Goal: Task Accomplishment & Management: Use online tool/utility

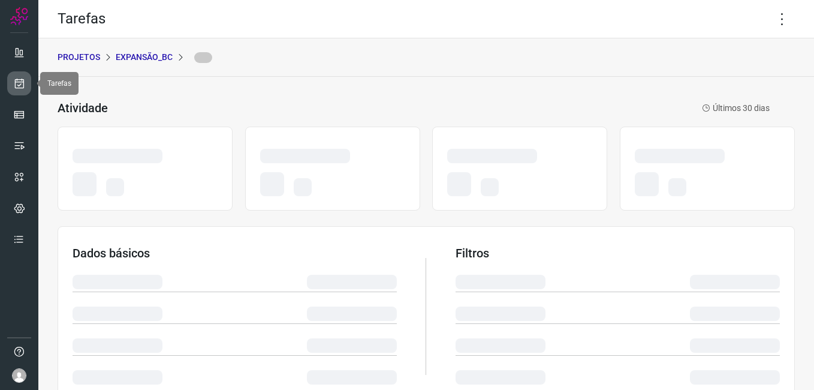
click at [20, 80] on icon at bounding box center [19, 83] width 13 height 12
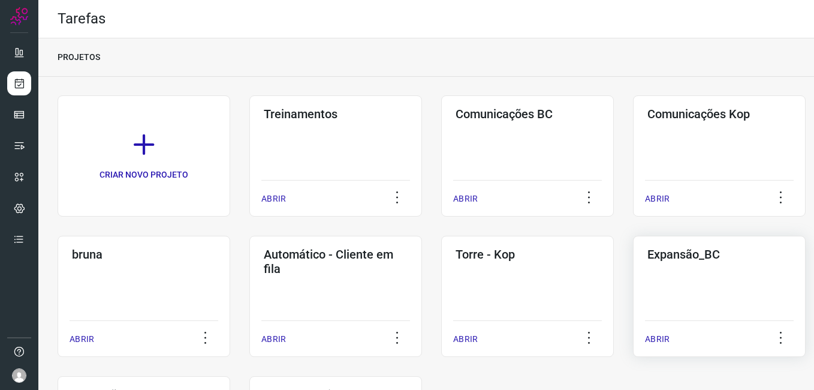
click at [705, 308] on div "Expansão_BC ABRIR" at bounding box center [719, 296] width 173 height 121
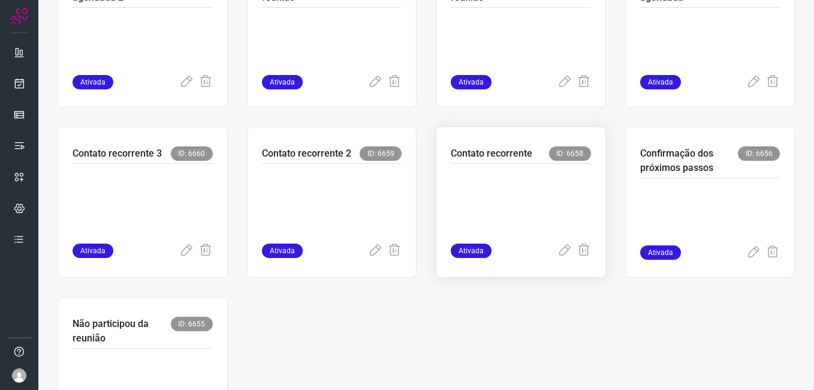
scroll to position [300, 0]
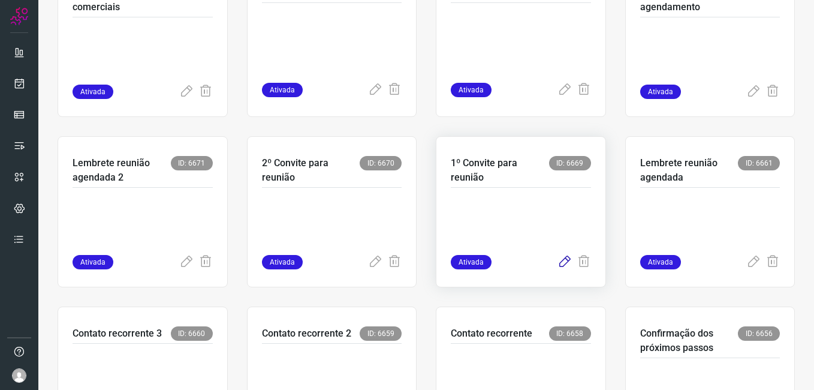
click at [557, 264] on icon at bounding box center [564, 262] width 14 height 14
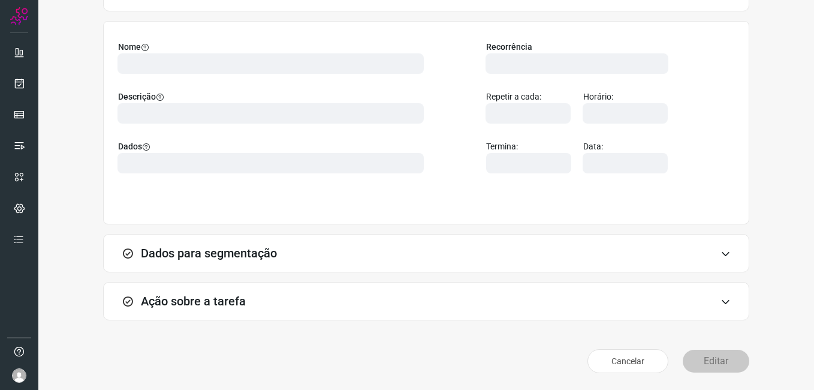
scroll to position [79, 0]
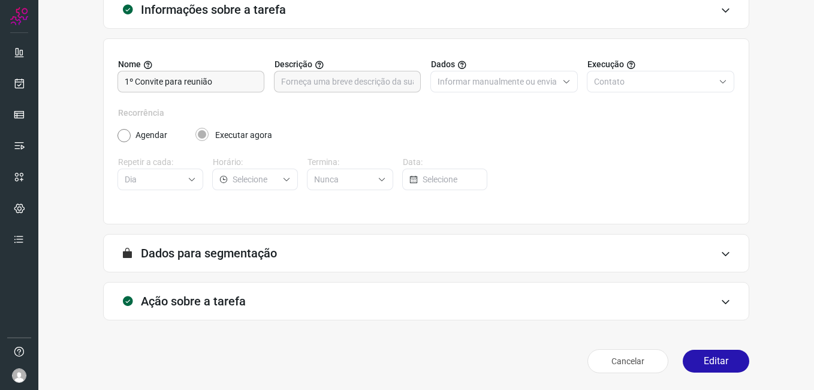
drag, startPoint x: 698, startPoint y: 362, endPoint x: 524, endPoint y: 264, distance: 199.9
click at [699, 362] on button "Editar" at bounding box center [716, 360] width 67 height 23
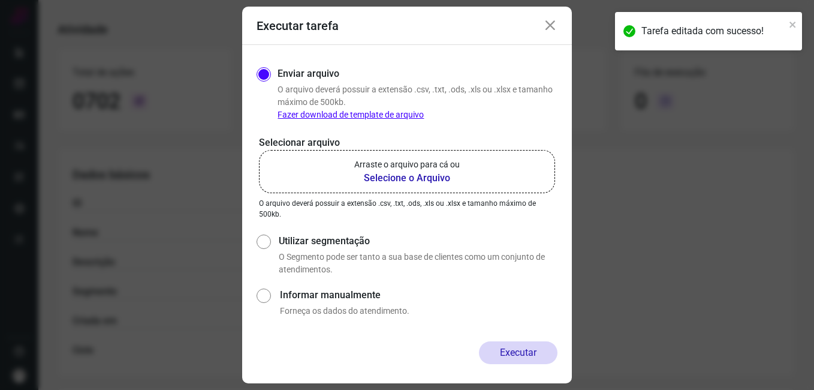
click at [417, 178] on b "Selecione o Arquivo" at bounding box center [406, 178] width 105 height 14
click at [0, 0] on input "Arraste o arquivo para cá ou Selecione o Arquivo" at bounding box center [0, 0] width 0 height 0
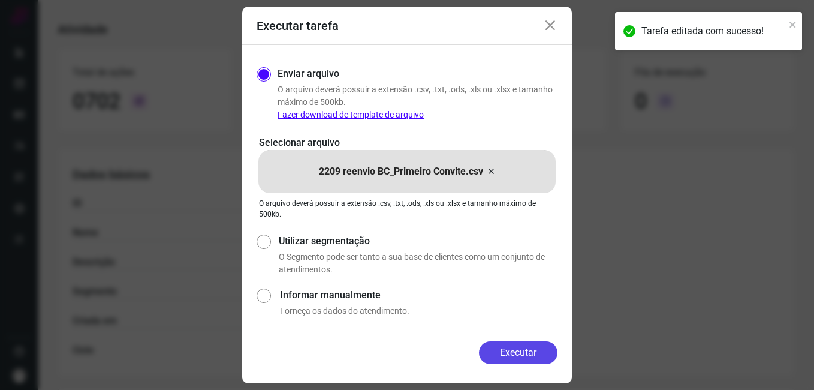
click at [492, 354] on button "Executar" at bounding box center [518, 352] width 79 height 23
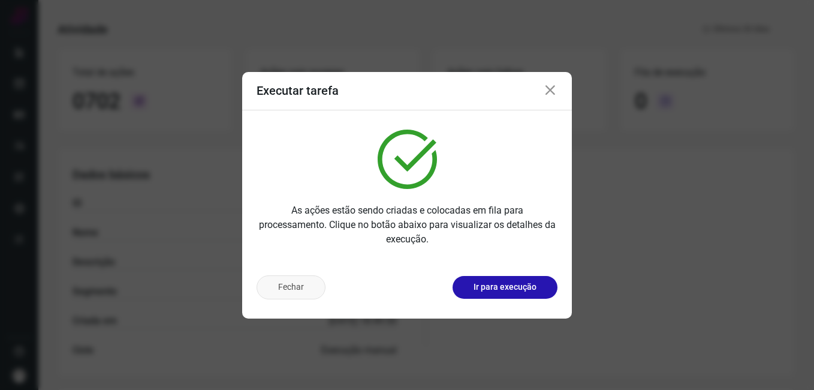
click at [271, 288] on button "Fechar" at bounding box center [291, 287] width 69 height 24
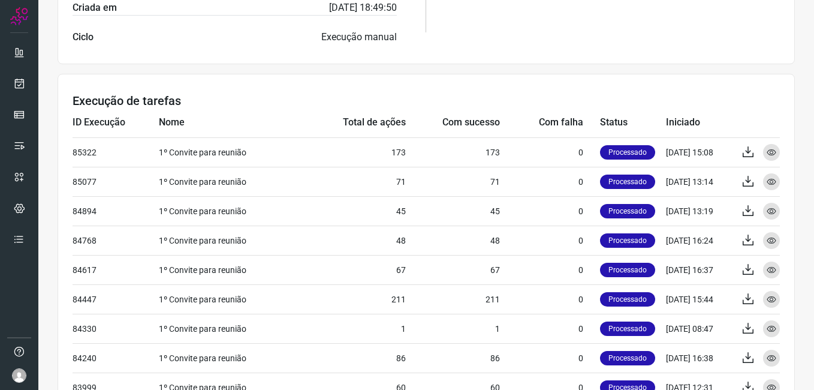
scroll to position [438, 0]
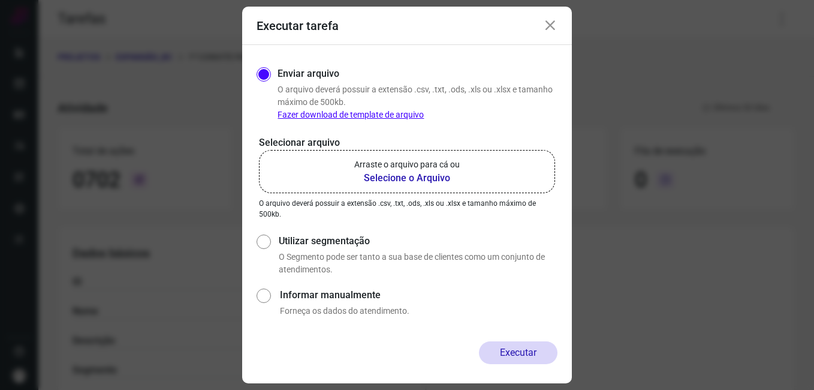
click at [554, 22] on icon at bounding box center [550, 26] width 14 height 14
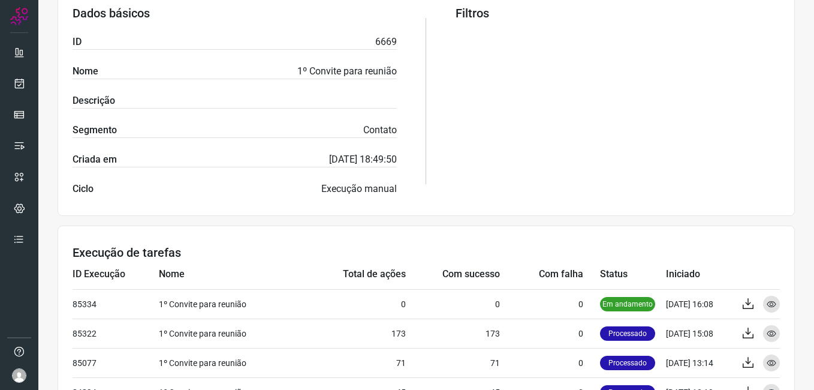
scroll to position [180, 0]
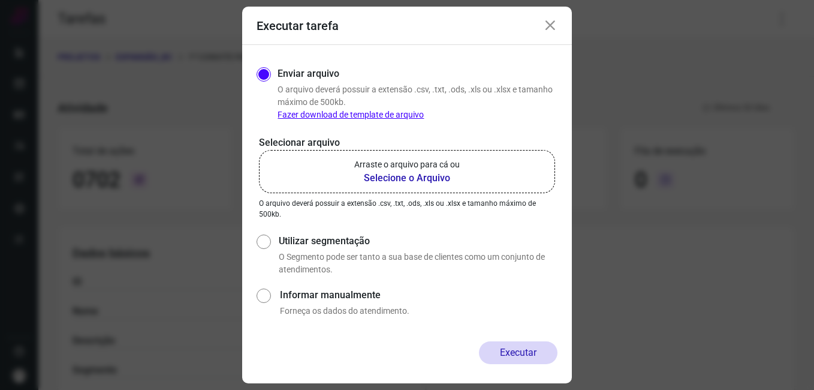
click at [551, 28] on icon at bounding box center [550, 26] width 14 height 14
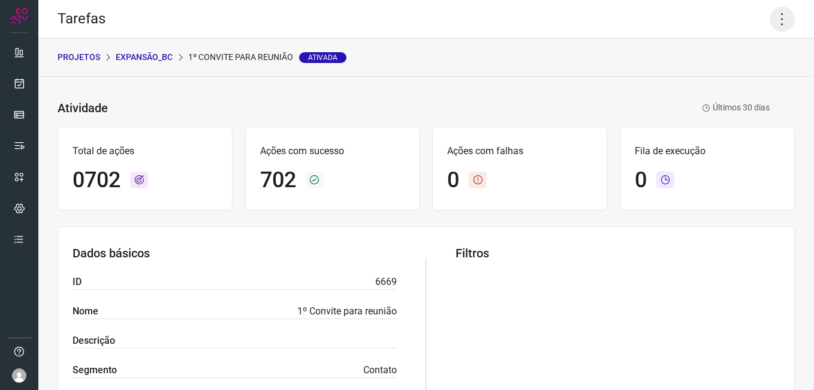
click at [773, 20] on icon at bounding box center [782, 19] width 25 height 25
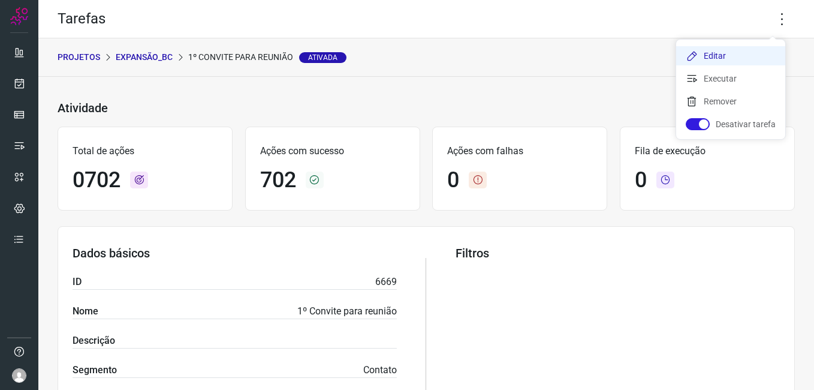
click at [702, 50] on li "Editar" at bounding box center [730, 55] width 109 height 19
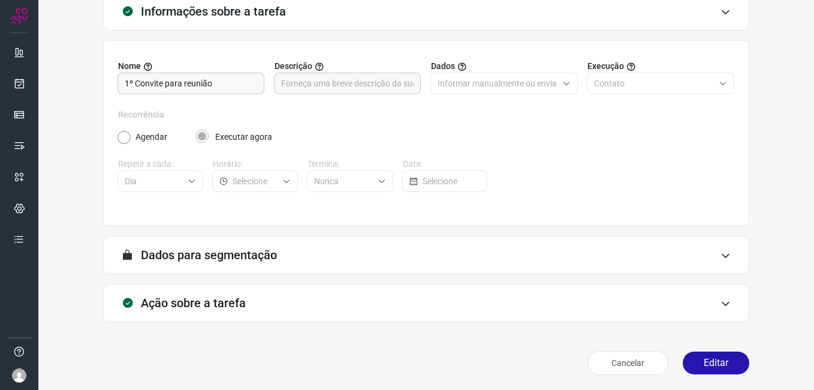
scroll to position [79, 0]
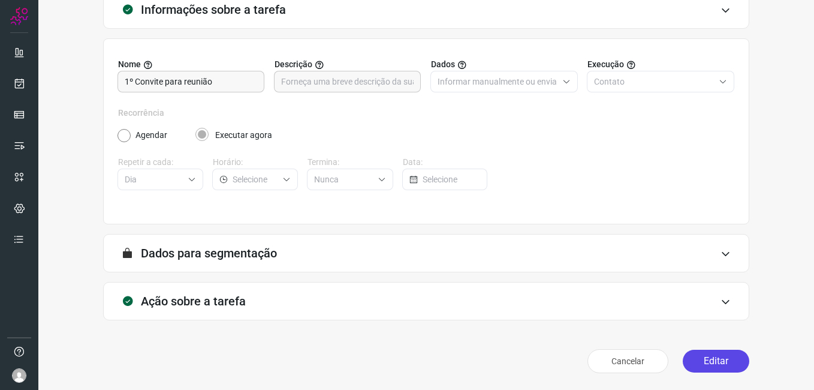
click at [695, 366] on button "Editar" at bounding box center [716, 360] width 67 height 23
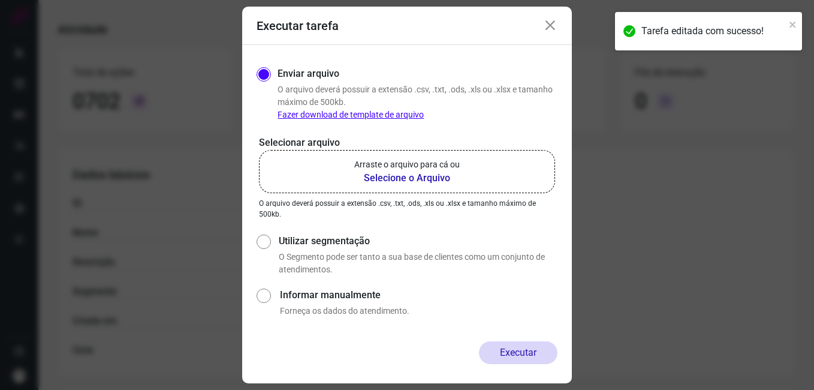
click at [379, 180] on b "Selecione o Arquivo" at bounding box center [406, 178] width 105 height 14
click at [0, 0] on input "Arraste o arquivo para cá ou Selecione o Arquivo" at bounding box center [0, 0] width 0 height 0
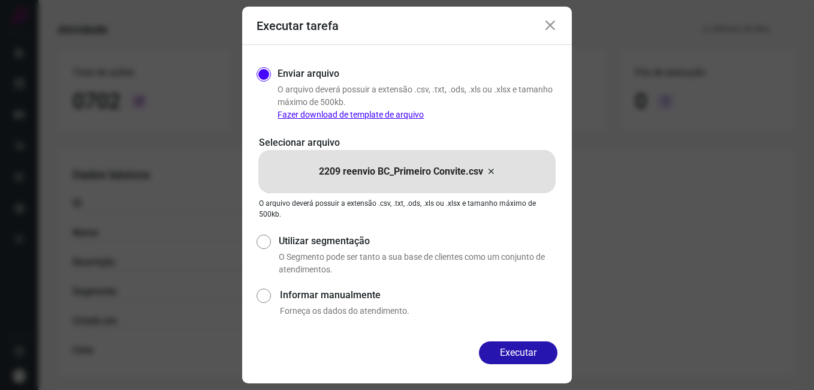
drag, startPoint x: 497, startPoint y: 356, endPoint x: 394, endPoint y: 323, distance: 108.8
click at [494, 356] on button "Executar" at bounding box center [518, 352] width 79 height 23
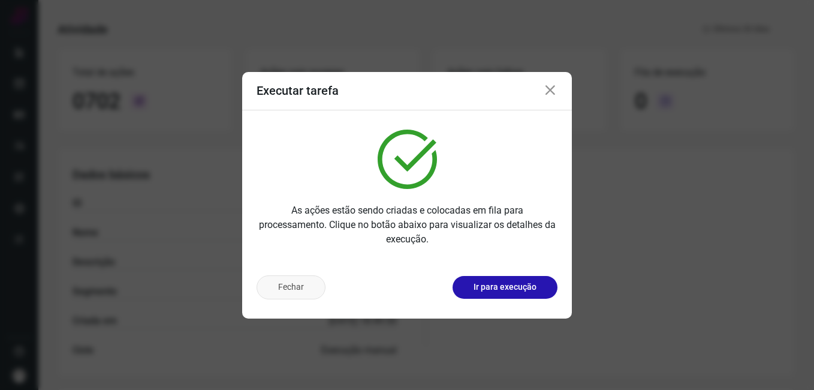
click at [284, 291] on button "Fechar" at bounding box center [291, 287] width 69 height 24
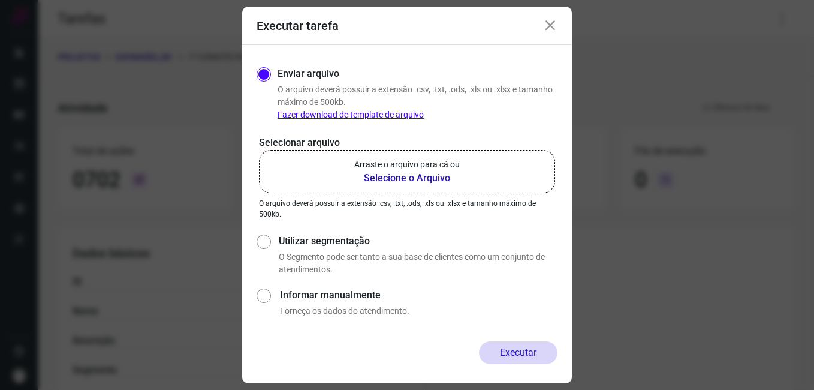
click at [547, 25] on icon at bounding box center [550, 26] width 14 height 14
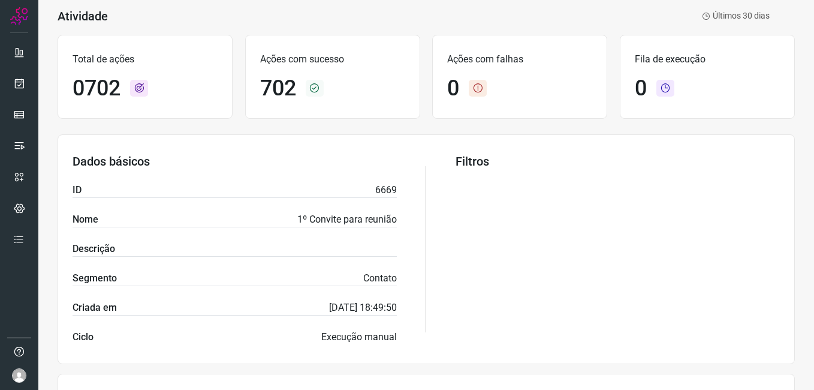
scroll to position [420, 0]
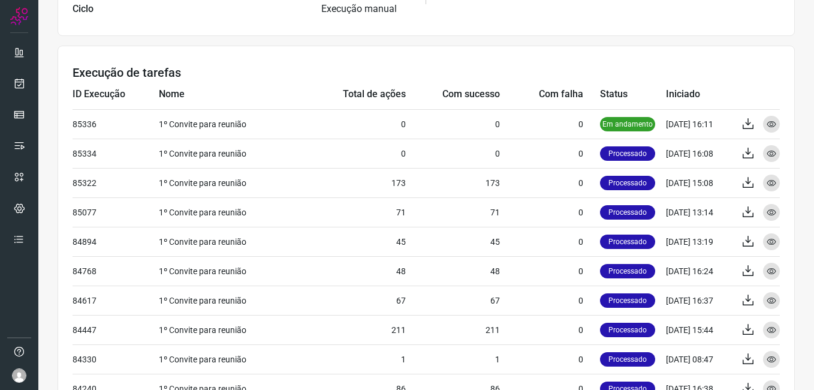
click at [46, 279] on div "Atividade 1º Convite para reunião Ativada Últimos 30 dias Total de ações 0702 A…" at bounding box center [426, 60] width 776 height 807
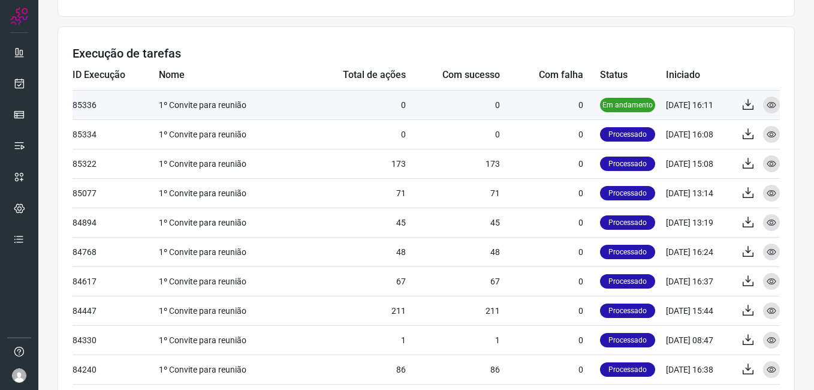
scroll to position [374, 0]
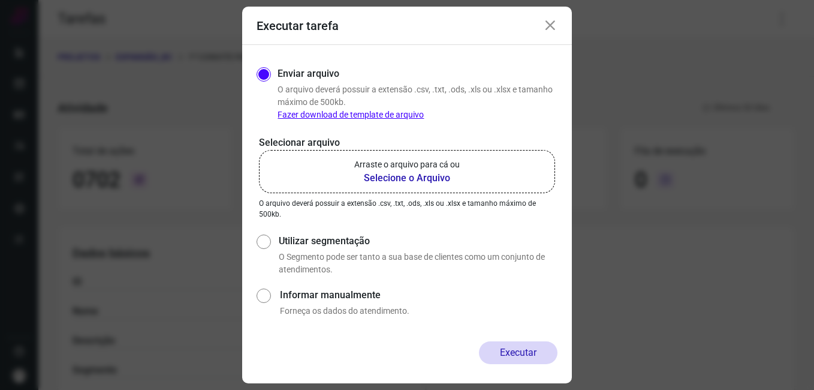
click at [548, 28] on icon at bounding box center [550, 26] width 14 height 14
click at [548, 28] on div "Tarefas" at bounding box center [426, 19] width 776 height 38
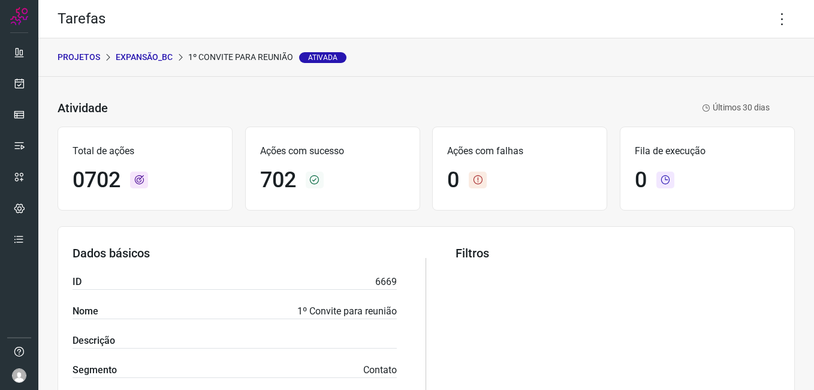
click at [149, 61] on p "Expansão_BC" at bounding box center [144, 57] width 57 height 13
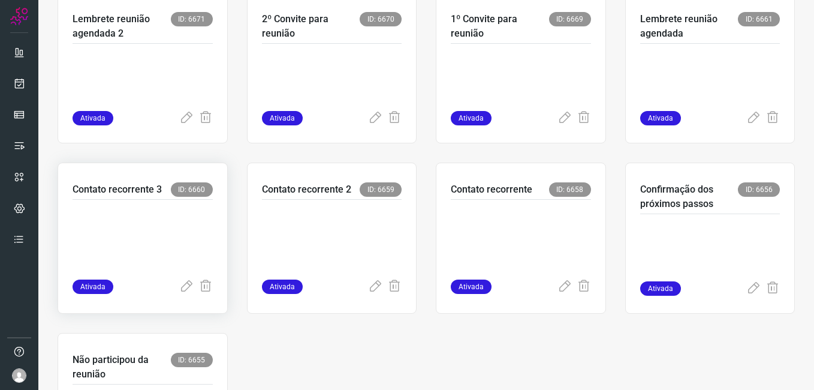
scroll to position [479, 0]
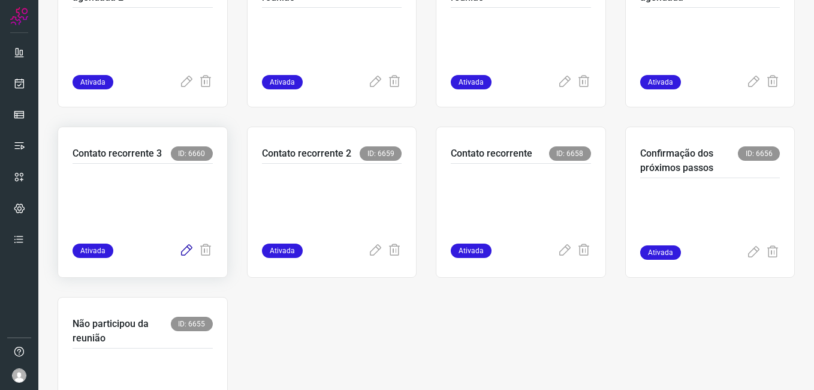
click at [181, 252] on icon at bounding box center [186, 250] width 14 height 14
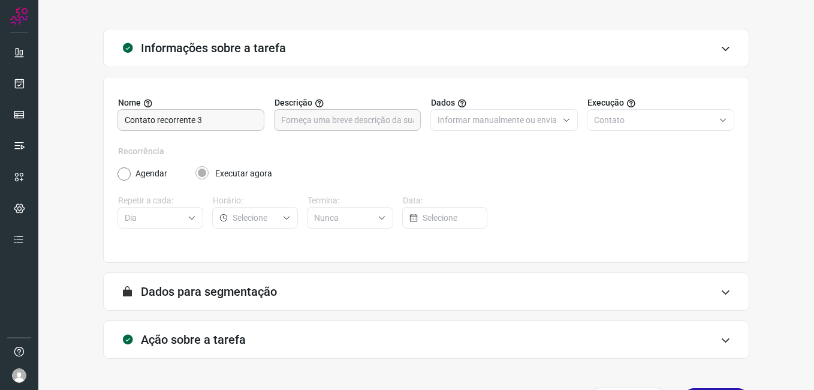
scroll to position [79, 0]
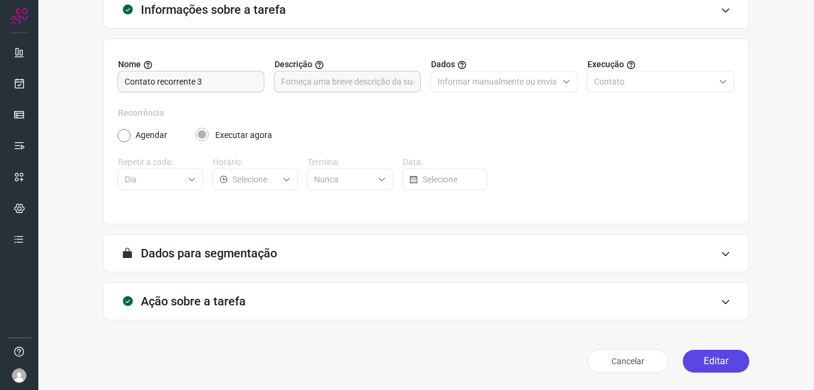
click at [708, 370] on button "Editar" at bounding box center [716, 360] width 67 height 23
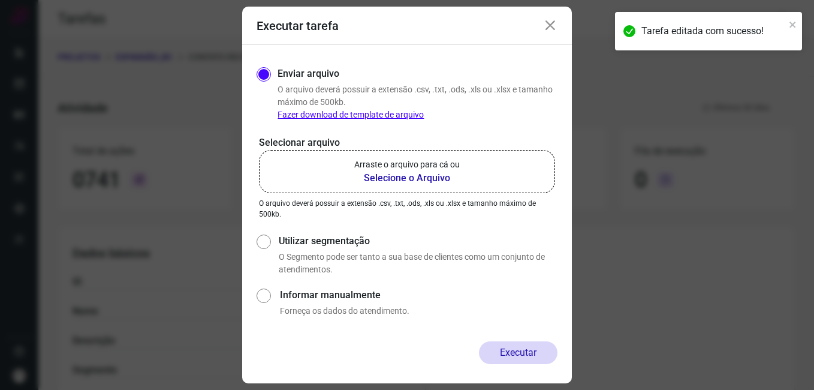
click at [378, 177] on b "Selecione o Arquivo" at bounding box center [406, 178] width 105 height 14
click at [0, 0] on input "Arraste o arquivo para cá ou Selecione o Arquivo" at bounding box center [0, 0] width 0 height 0
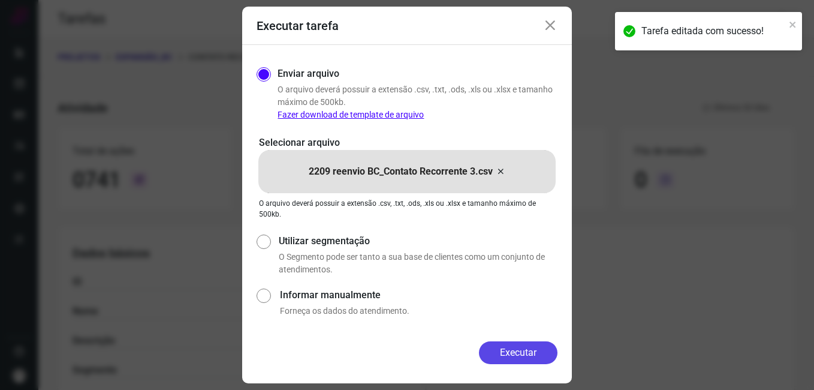
click at [497, 351] on button "Executar" at bounding box center [518, 352] width 79 height 23
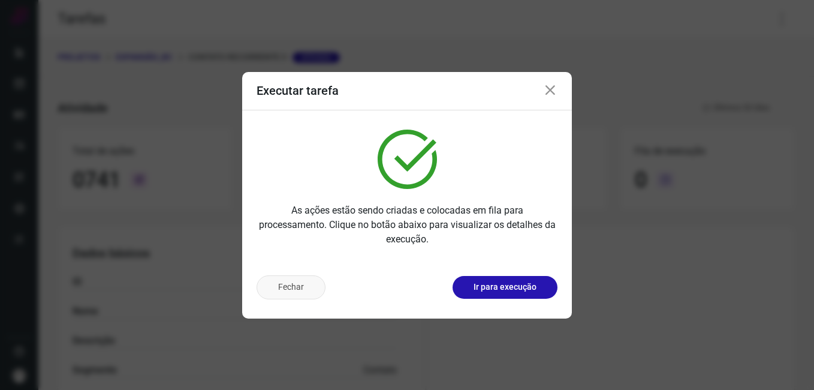
click at [296, 285] on button "Fechar" at bounding box center [291, 287] width 69 height 24
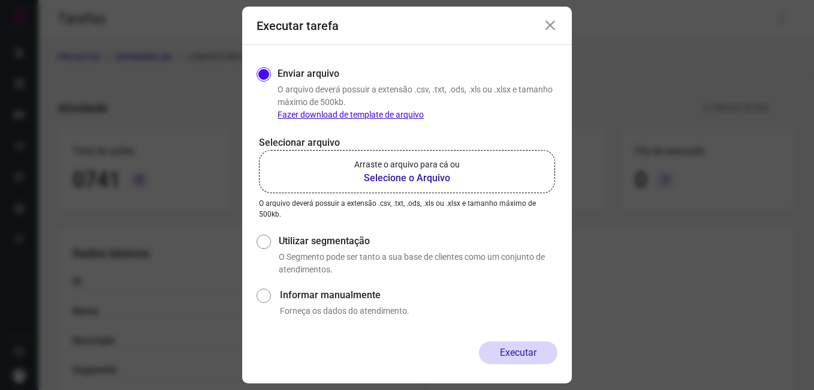
click at [554, 26] on icon at bounding box center [550, 26] width 14 height 14
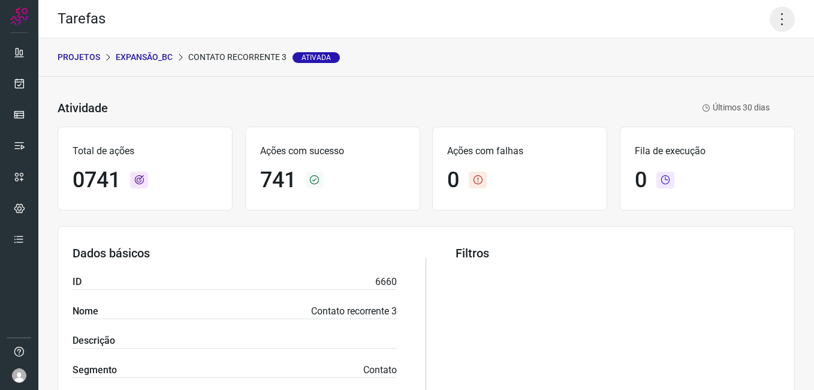
click at [773, 16] on icon at bounding box center [782, 19] width 25 height 25
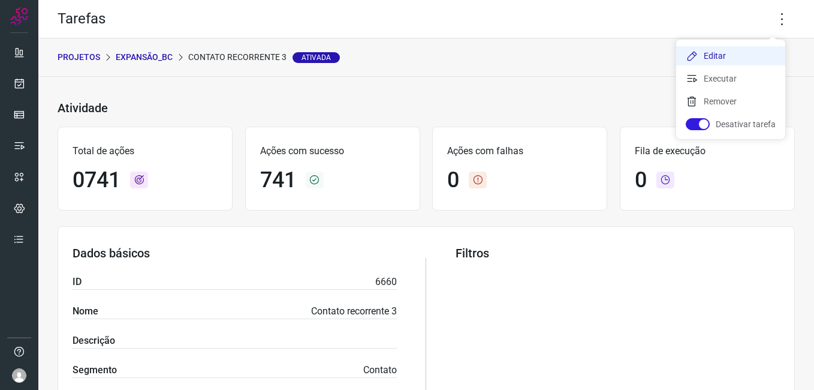
click at [708, 59] on li "Editar" at bounding box center [730, 55] width 109 height 19
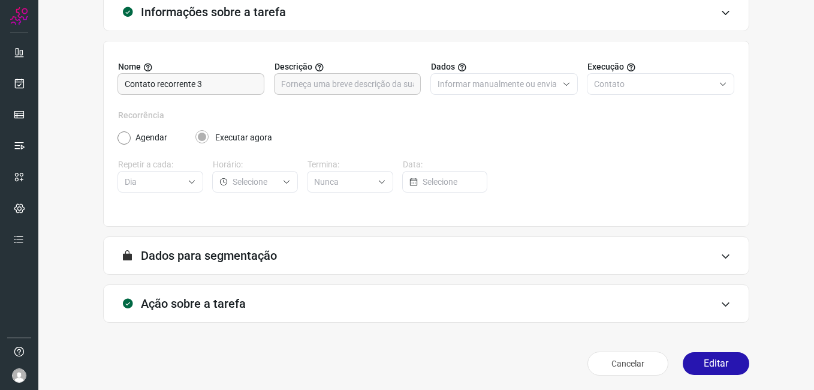
scroll to position [79, 0]
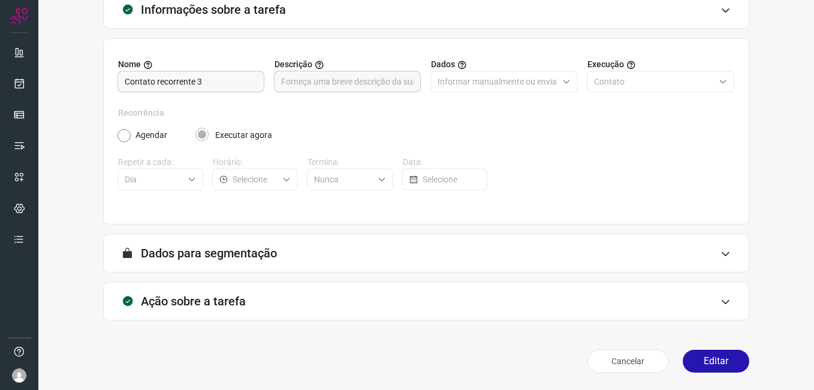
click at [702, 354] on button "Editar" at bounding box center [716, 360] width 67 height 23
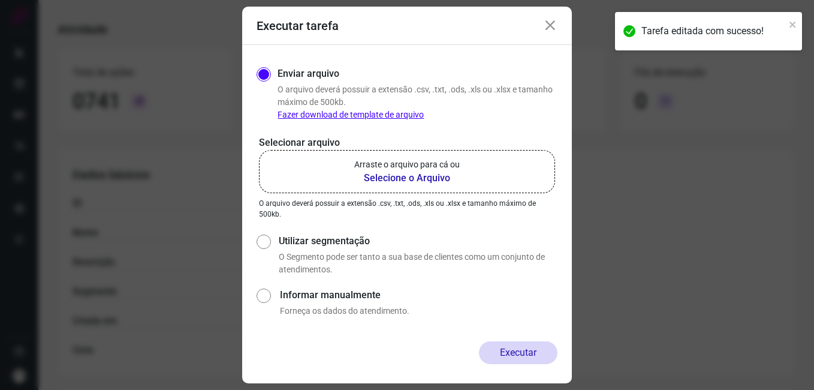
click at [422, 173] on b "Selecione o Arquivo" at bounding box center [406, 178] width 105 height 14
click at [0, 0] on input "Arraste o arquivo para cá ou Selecione o Arquivo" at bounding box center [0, 0] width 0 height 0
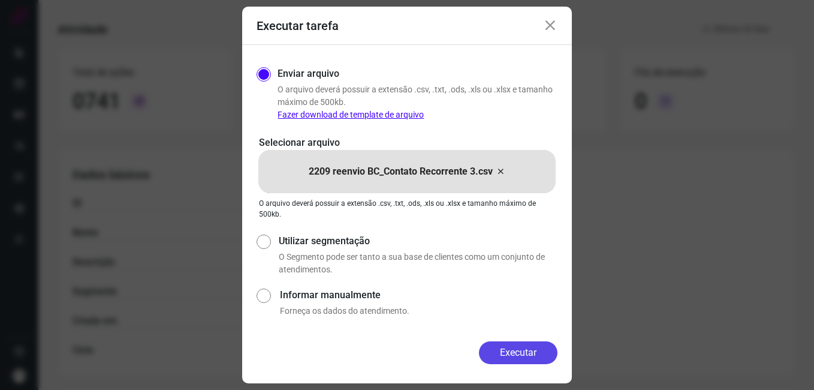
click at [495, 357] on button "Executar" at bounding box center [518, 352] width 79 height 23
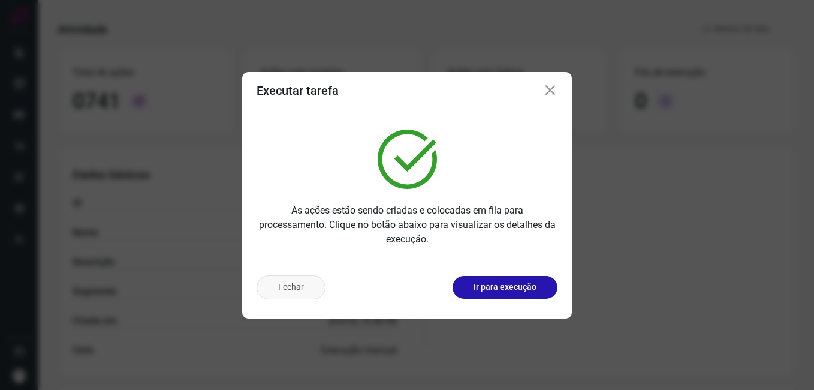
click at [298, 291] on button "Fechar" at bounding box center [291, 287] width 69 height 24
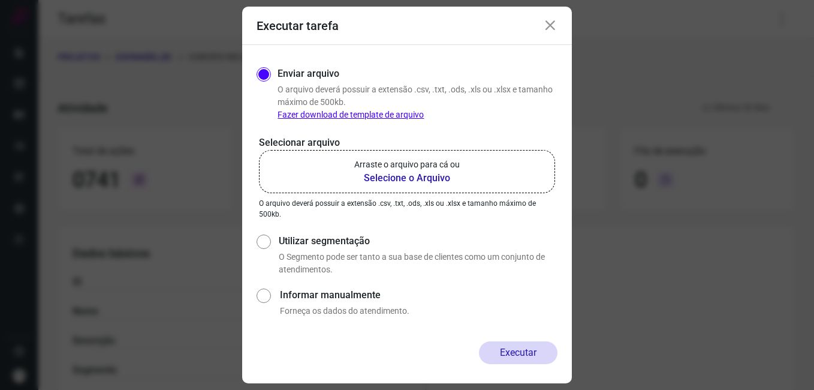
click at [550, 25] on icon at bounding box center [550, 26] width 14 height 14
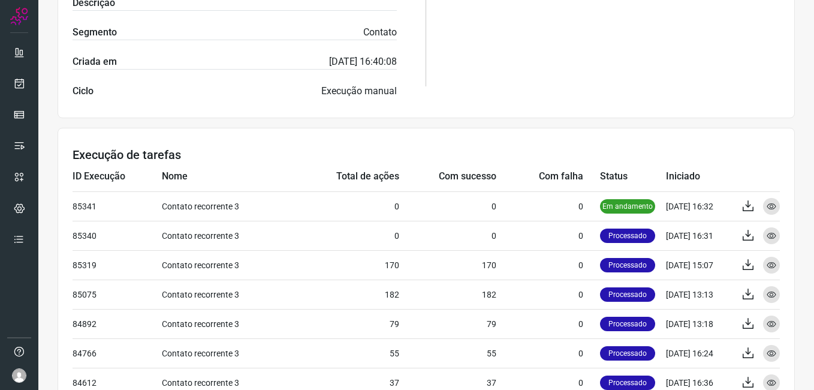
scroll to position [360, 0]
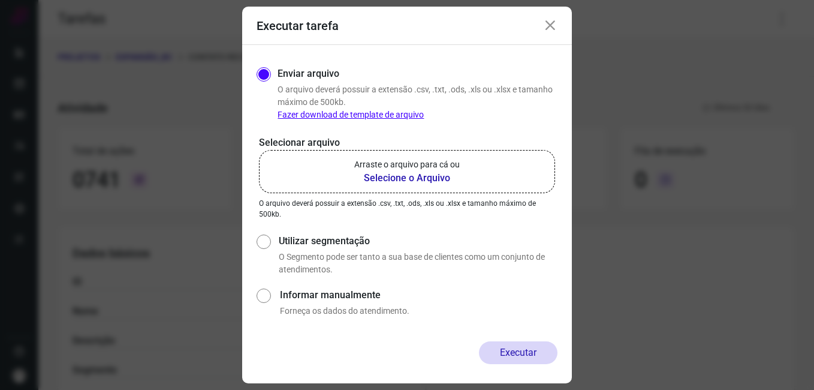
click at [550, 25] on icon at bounding box center [550, 26] width 14 height 14
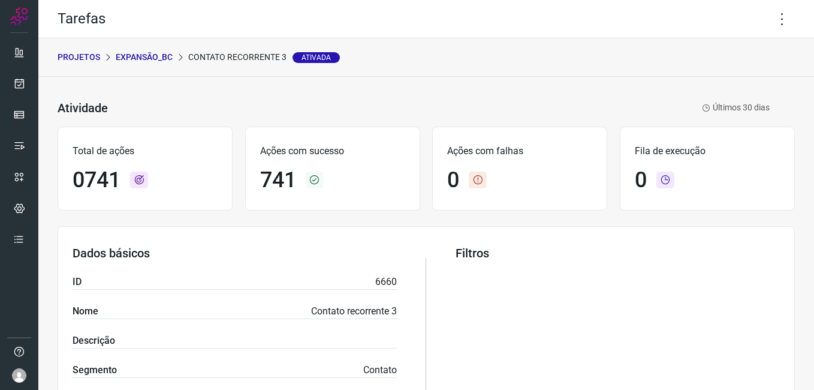
click at [141, 55] on p "Expansão_BC" at bounding box center [144, 57] width 57 height 13
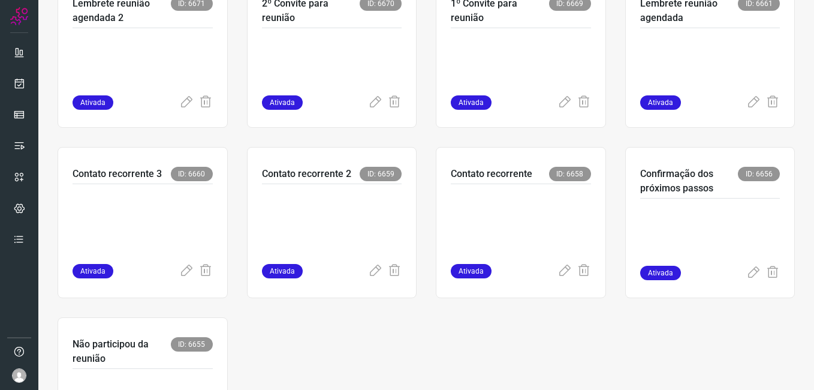
scroll to position [479, 0]
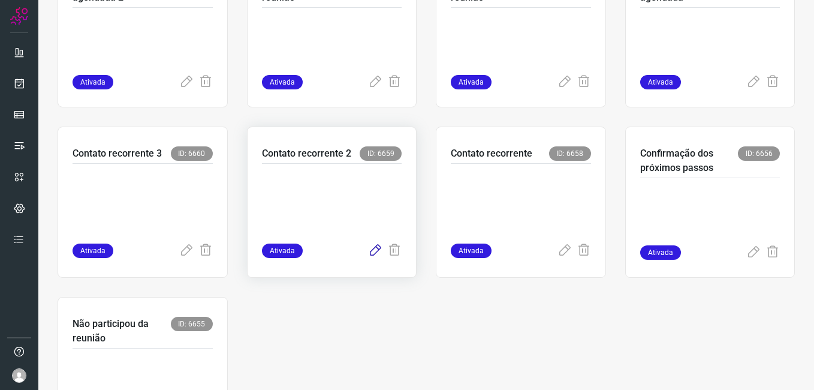
click at [372, 247] on icon at bounding box center [375, 250] width 14 height 14
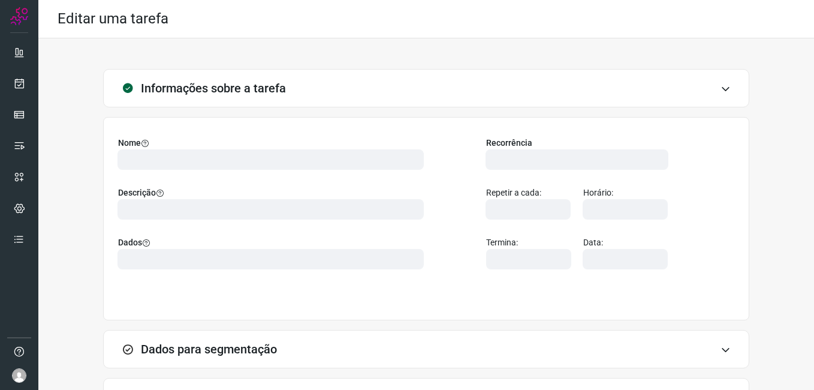
scroll to position [96, 0]
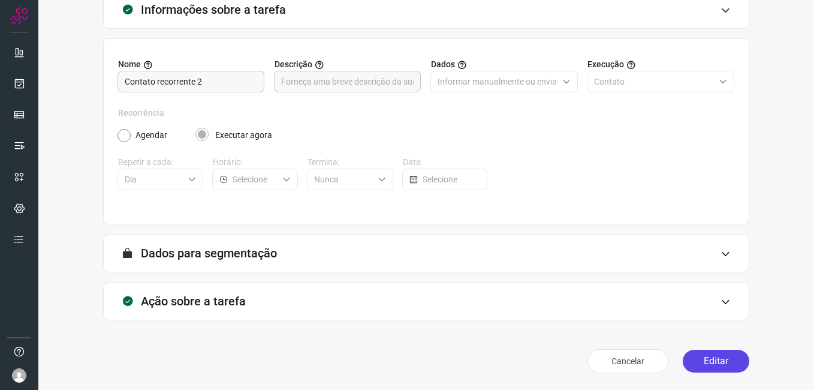
click at [714, 360] on button "Editar" at bounding box center [716, 360] width 67 height 23
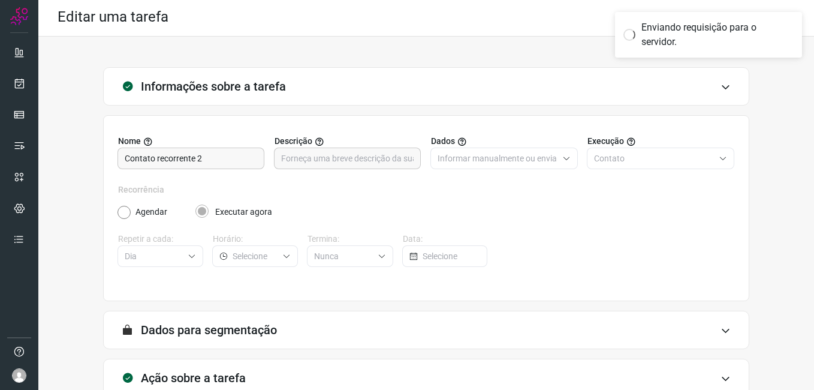
scroll to position [0, 0]
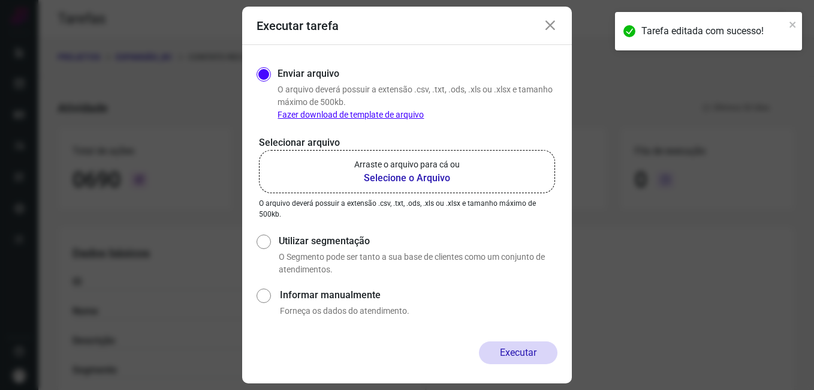
click at [388, 180] on b "Selecione o Arquivo" at bounding box center [406, 178] width 105 height 14
click at [0, 0] on input "Arraste o arquivo para cá ou Selecione o Arquivo" at bounding box center [0, 0] width 0 height 0
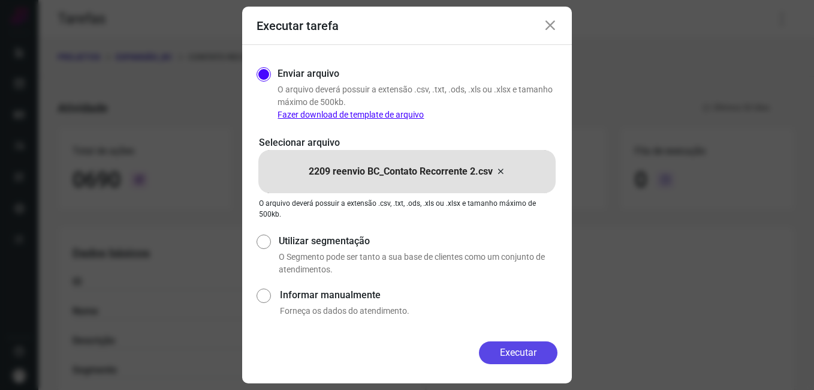
click at [491, 354] on button "Executar" at bounding box center [518, 352] width 79 height 23
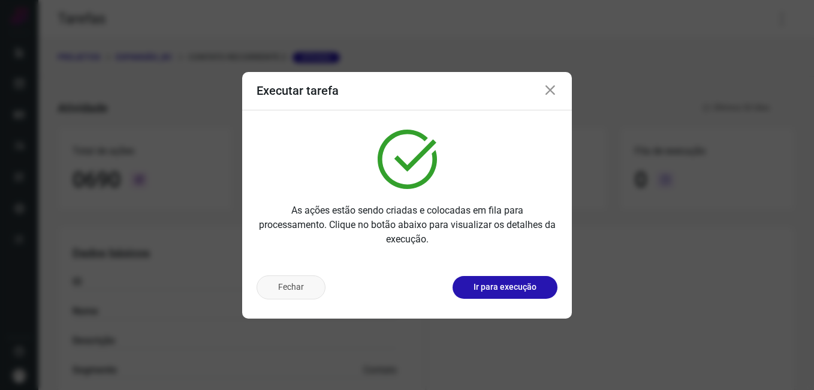
click at [288, 295] on button "Fechar" at bounding box center [291, 287] width 69 height 24
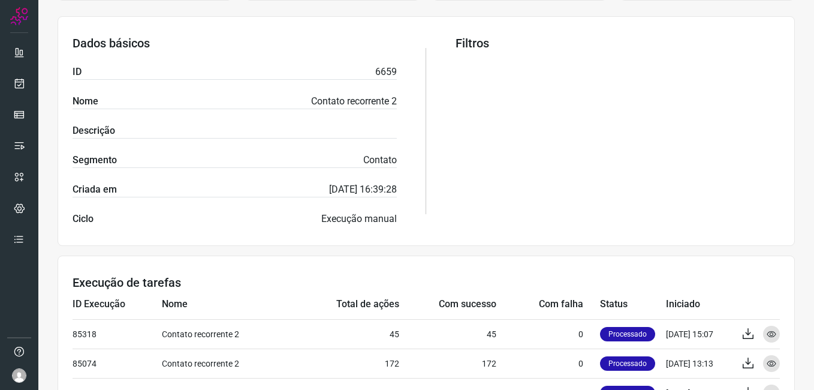
scroll to position [240, 0]
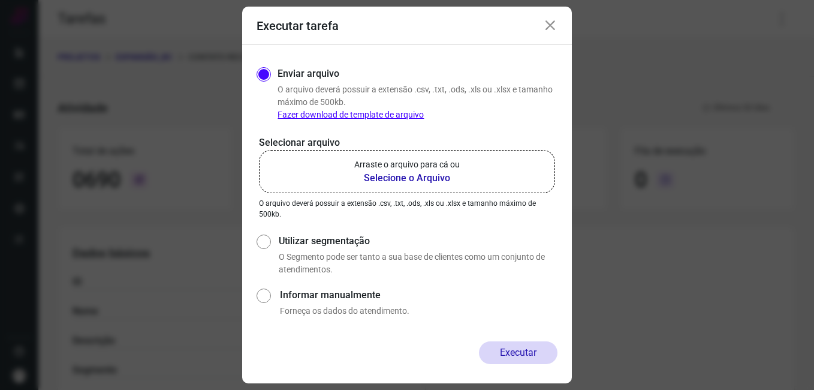
click at [543, 27] on icon at bounding box center [550, 26] width 14 height 14
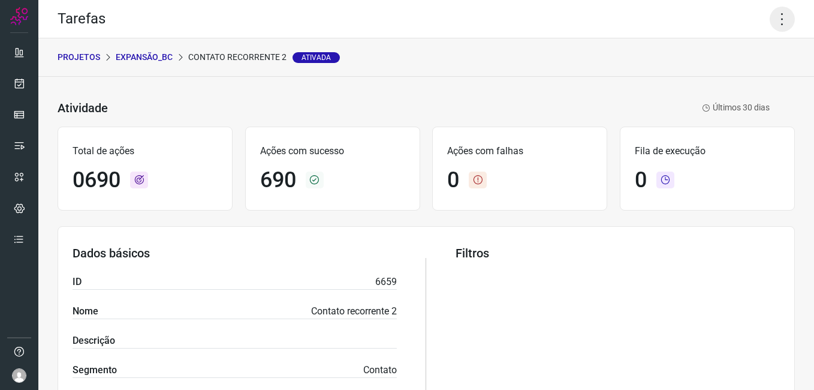
click at [770, 25] on icon at bounding box center [782, 19] width 25 height 25
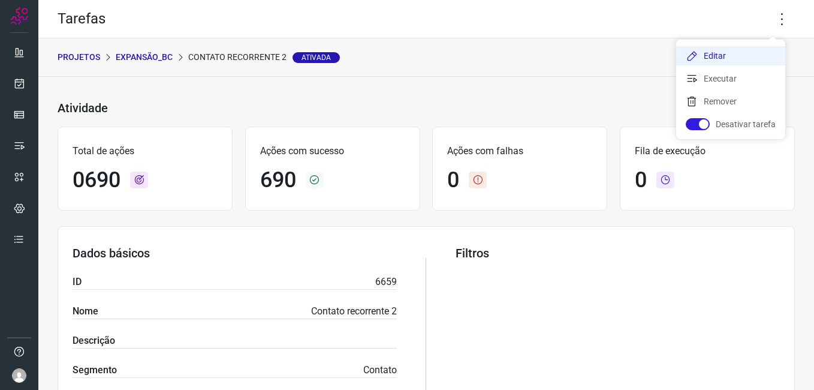
click at [723, 49] on li "Editar" at bounding box center [730, 55] width 109 height 19
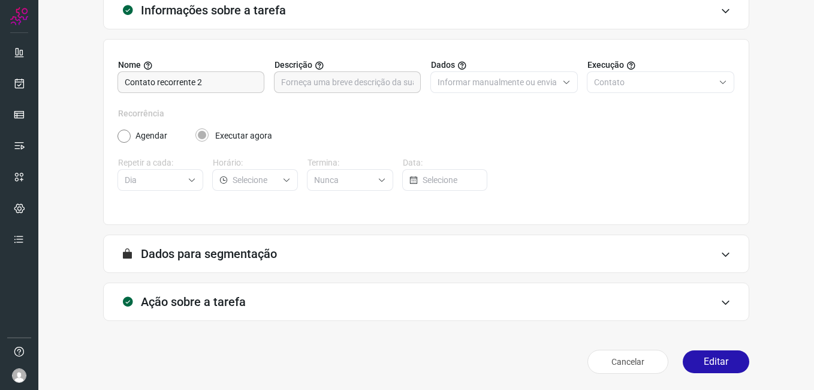
scroll to position [79, 0]
click at [692, 361] on button "Editar" at bounding box center [716, 360] width 67 height 23
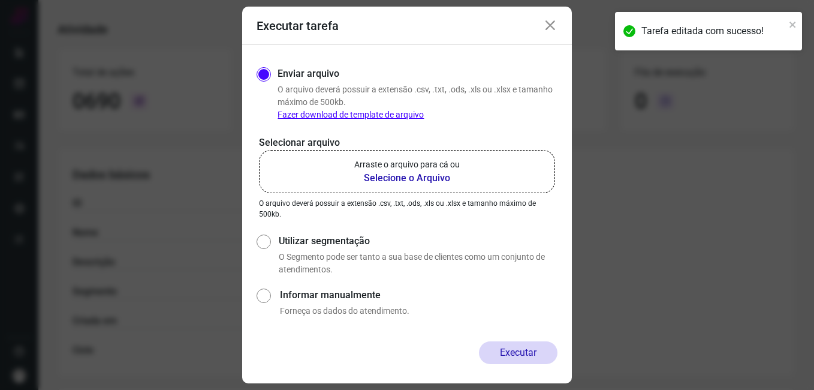
click at [397, 174] on b "Selecione o Arquivo" at bounding box center [406, 178] width 105 height 14
click at [0, 0] on input "Arraste o arquivo para cá ou Selecione o Arquivo" at bounding box center [0, 0] width 0 height 0
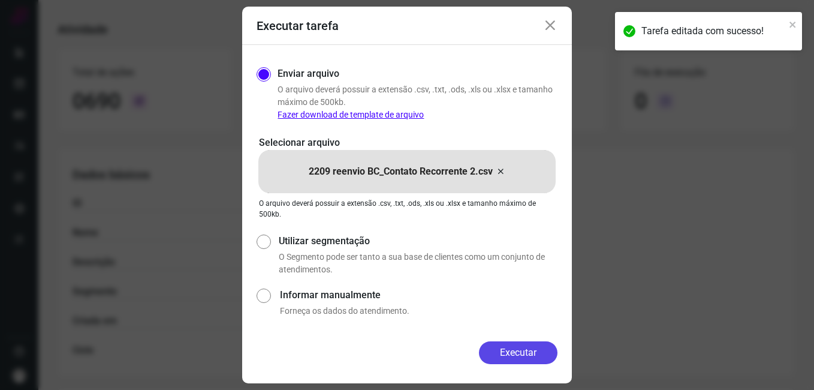
click at [491, 349] on button "Executar" at bounding box center [518, 352] width 79 height 23
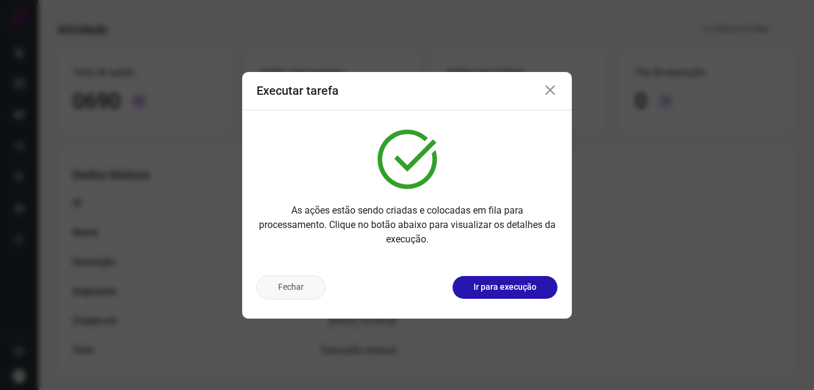
click at [274, 290] on button "Fechar" at bounding box center [291, 287] width 69 height 24
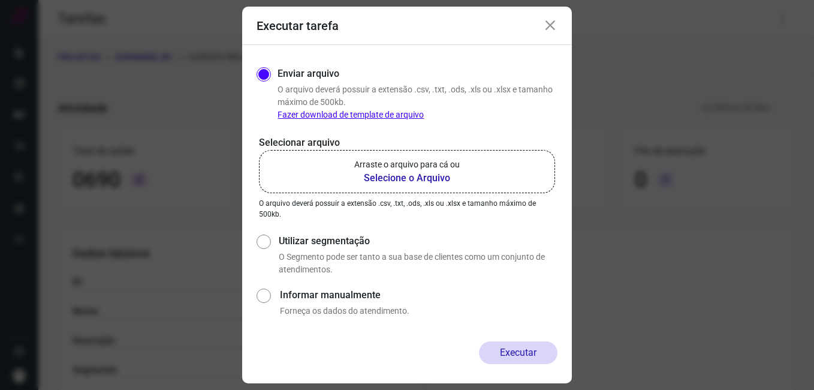
click at [548, 28] on icon at bounding box center [550, 26] width 14 height 14
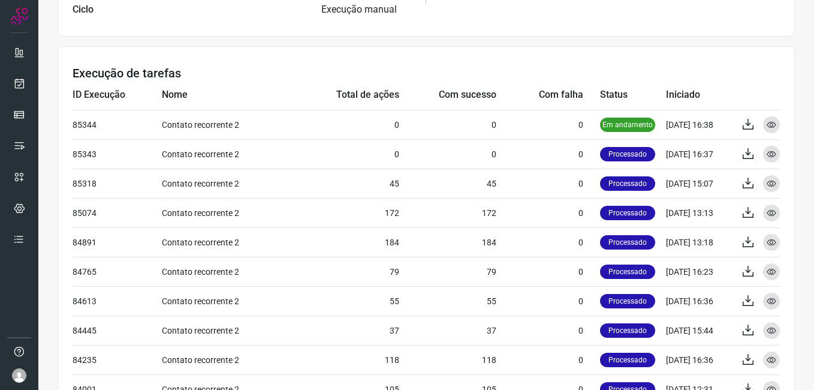
scroll to position [420, 0]
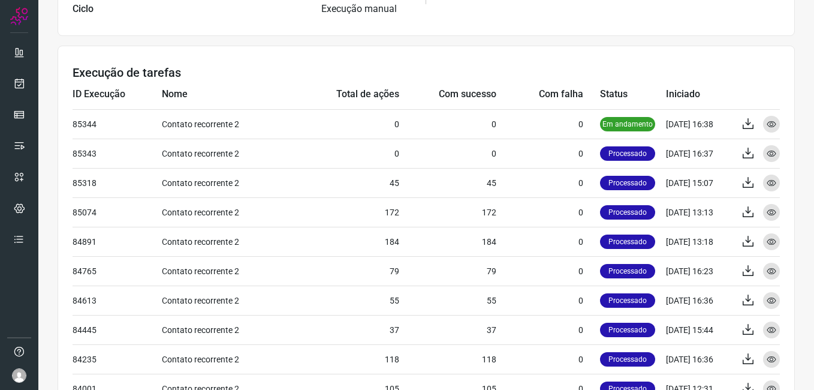
click at [38, 262] on div at bounding box center [19, 195] width 38 height 390
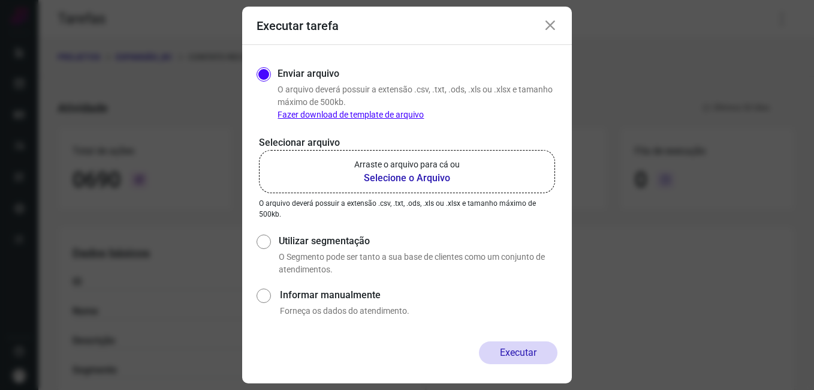
click at [550, 26] on icon at bounding box center [550, 26] width 14 height 14
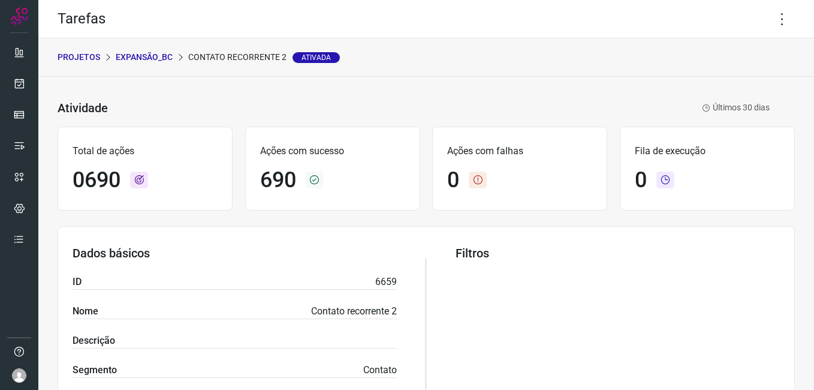
click at [137, 55] on p "Expansão_BC" at bounding box center [144, 57] width 57 height 13
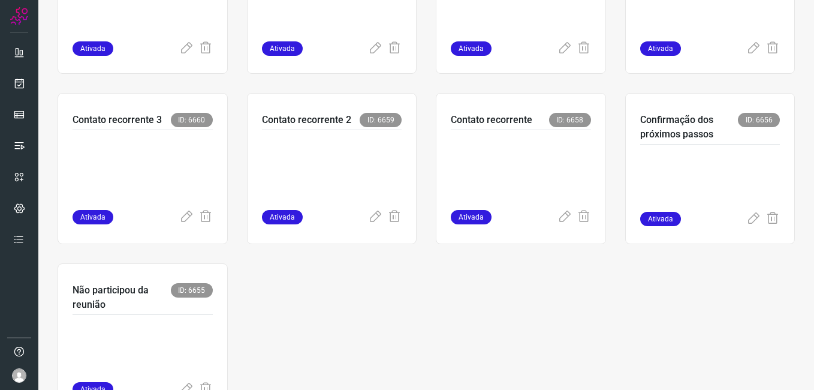
scroll to position [539, 0]
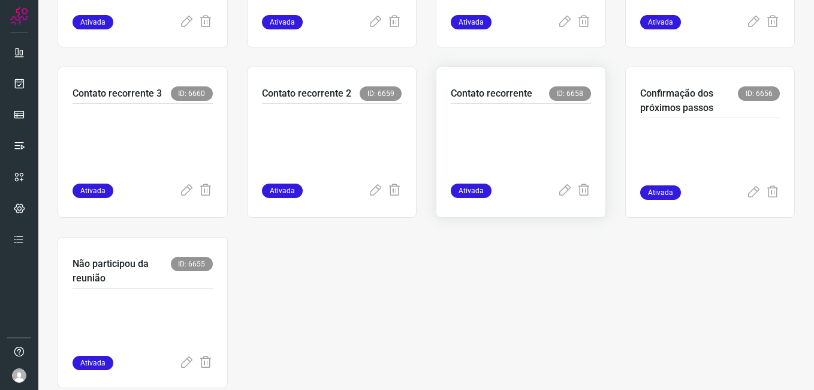
click at [480, 159] on p at bounding box center [521, 141] width 140 height 60
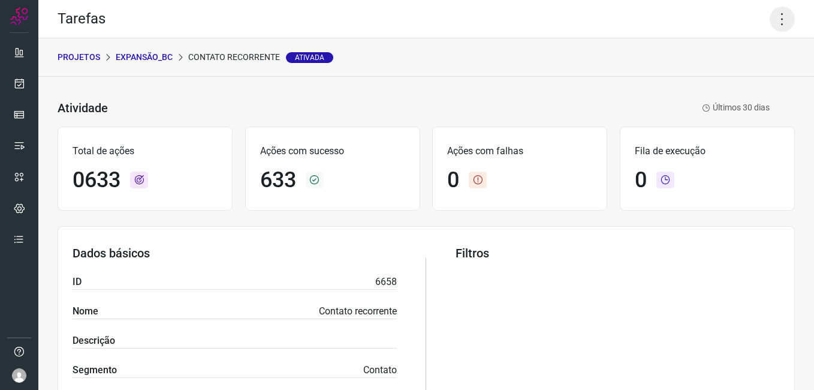
click at [777, 23] on icon at bounding box center [782, 19] width 25 height 25
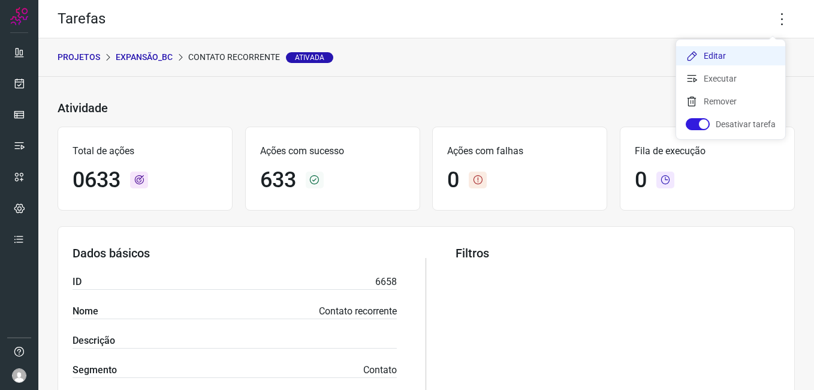
click at [740, 47] on li "Editar" at bounding box center [730, 55] width 109 height 19
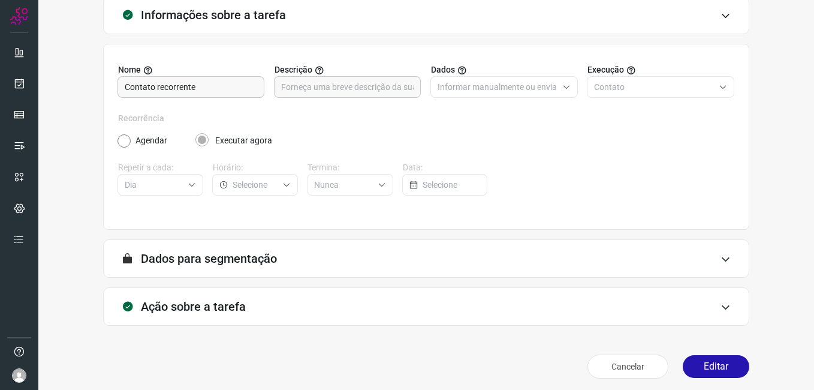
scroll to position [79, 0]
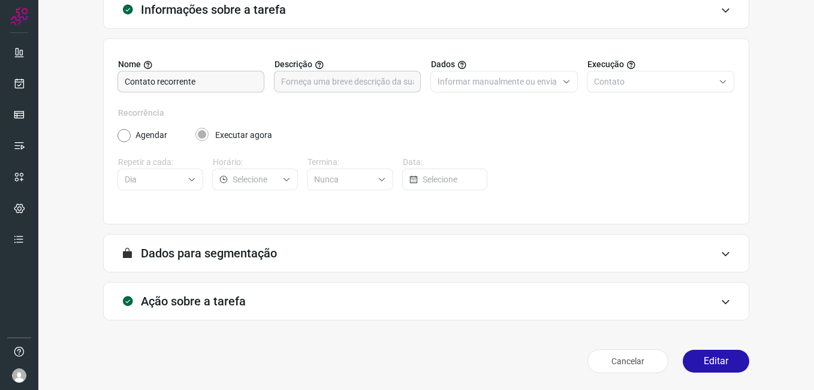
click at [693, 358] on button "Editar" at bounding box center [716, 360] width 67 height 23
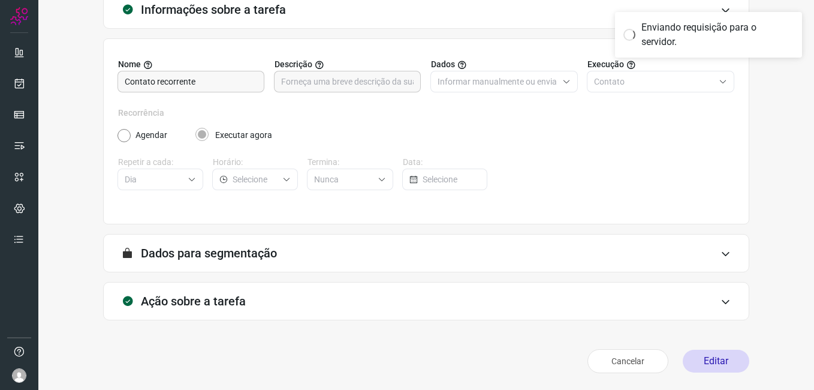
scroll to position [43, 0]
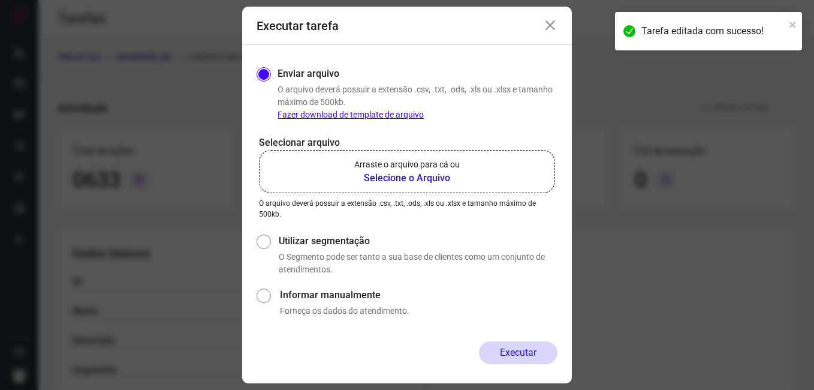
click at [385, 180] on b "Selecione o Arquivo" at bounding box center [406, 178] width 105 height 14
click at [0, 0] on input "Arraste o arquivo para cá ou Selecione o Arquivo" at bounding box center [0, 0] width 0 height 0
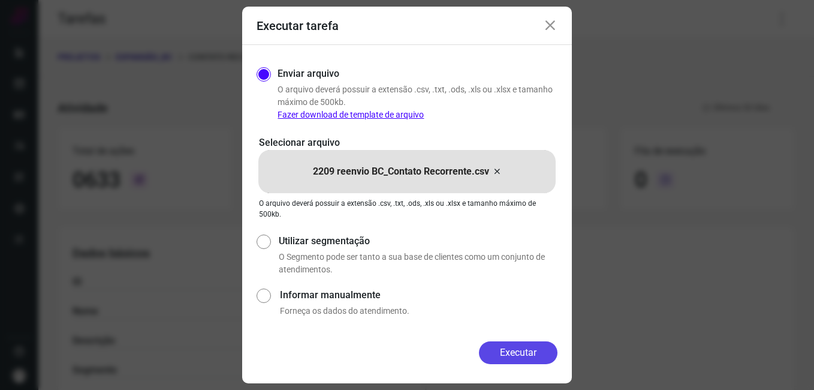
click at [487, 351] on button "Executar" at bounding box center [518, 352] width 79 height 23
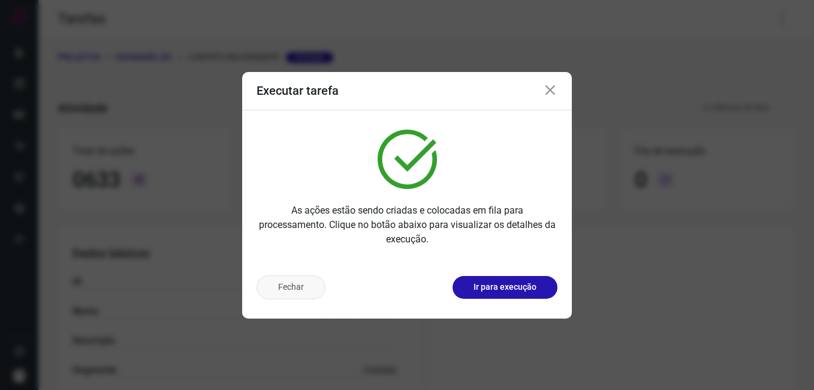
click at [310, 291] on button "Fechar" at bounding box center [291, 287] width 69 height 24
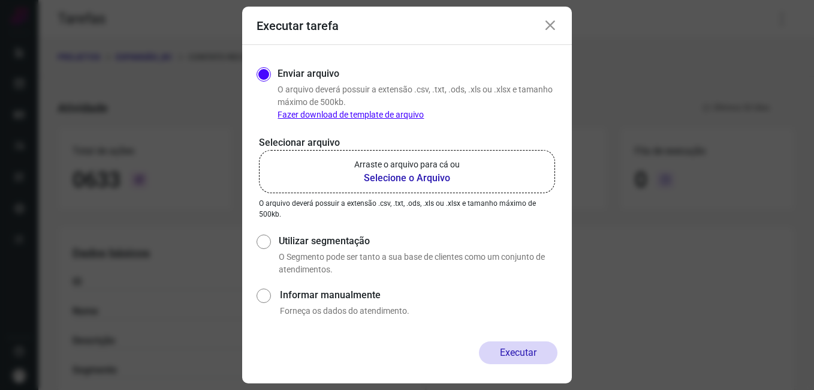
click at [551, 31] on icon at bounding box center [550, 26] width 14 height 14
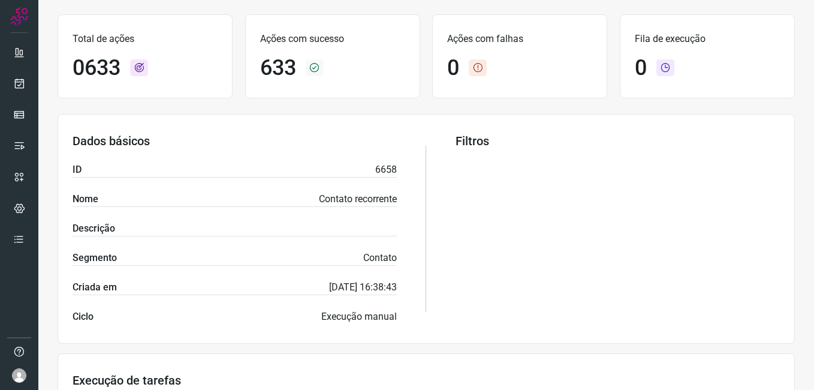
scroll to position [360, 0]
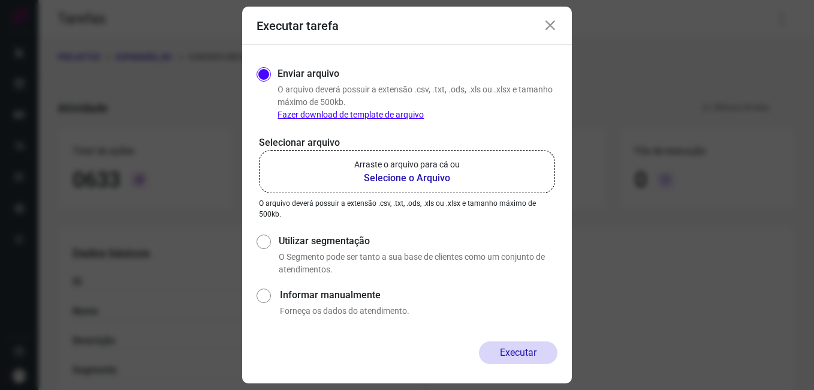
click at [553, 29] on icon at bounding box center [550, 26] width 14 height 14
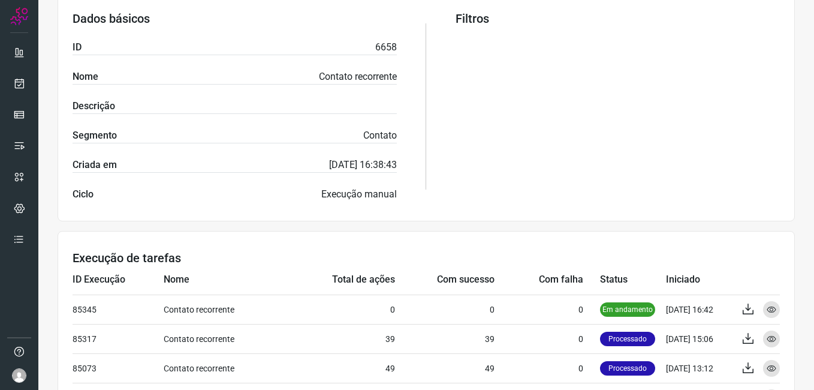
scroll to position [420, 0]
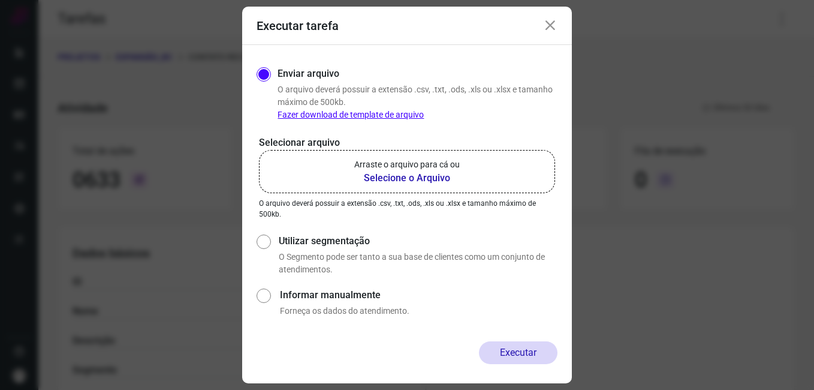
click at [547, 26] on icon at bounding box center [550, 26] width 14 height 14
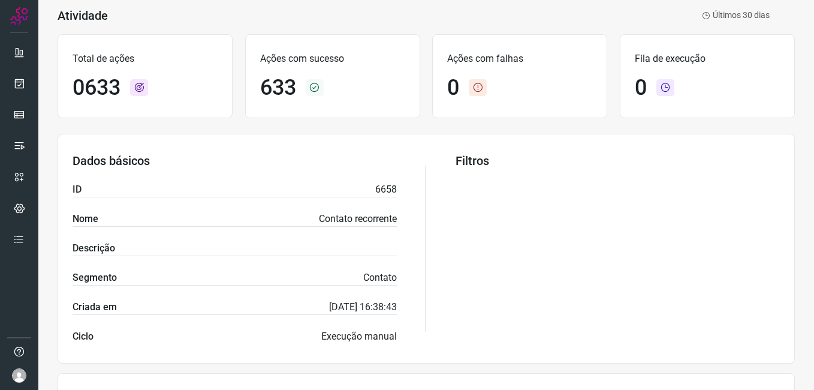
scroll to position [360, 0]
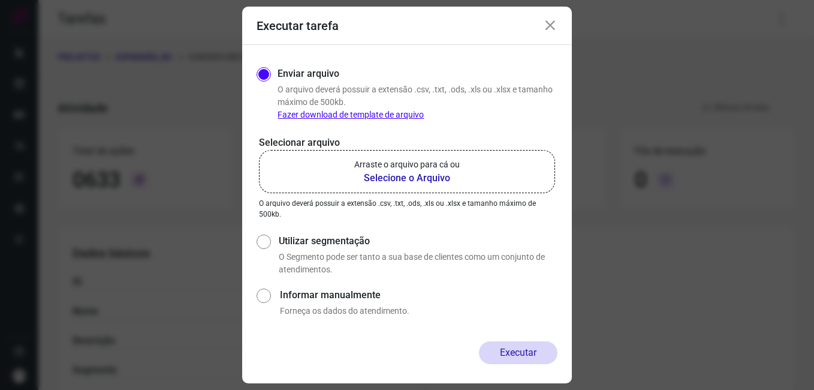
click at [548, 27] on icon at bounding box center [550, 26] width 14 height 14
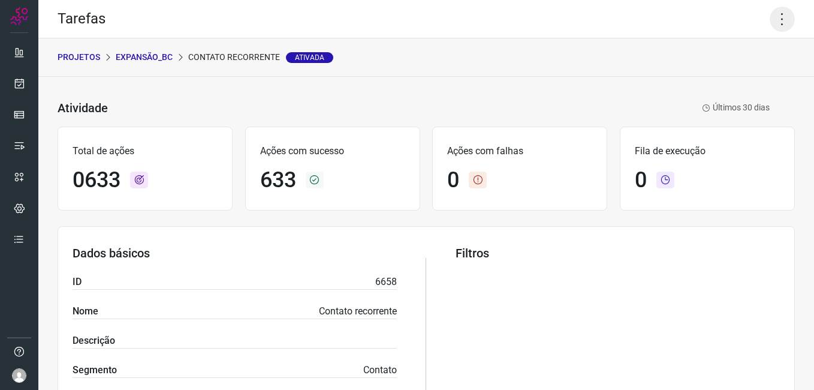
click at [770, 24] on icon at bounding box center [782, 19] width 25 height 25
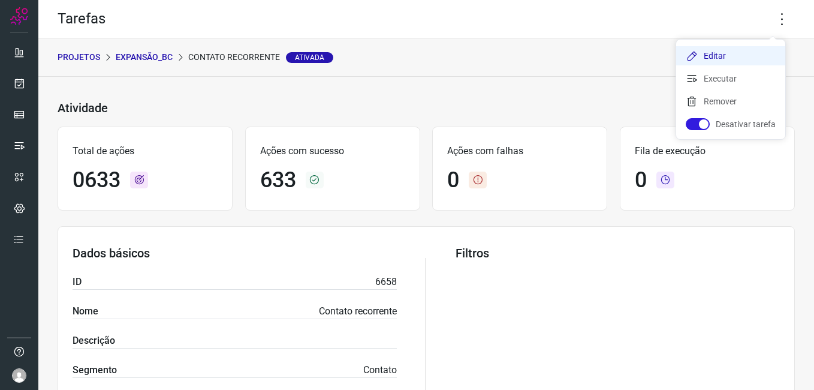
click at [725, 52] on li "Editar" at bounding box center [730, 55] width 109 height 19
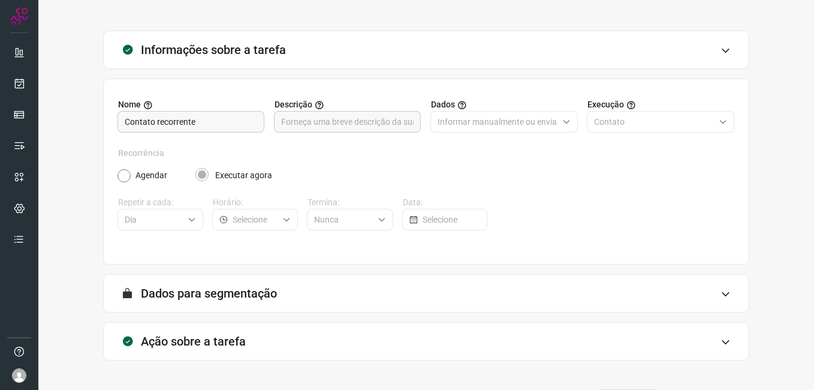
scroll to position [79, 0]
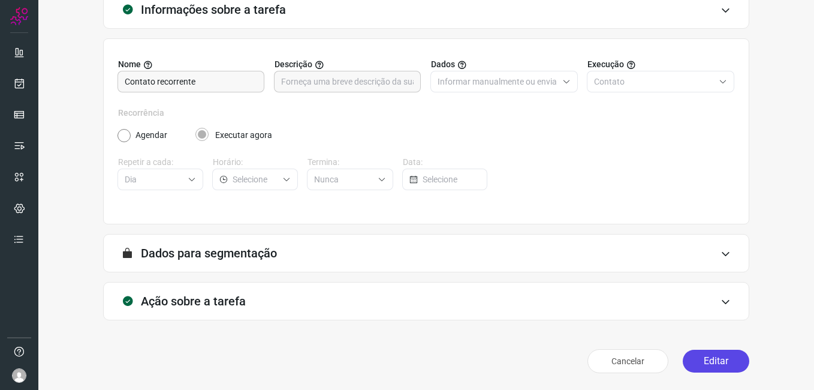
click at [703, 355] on button "Editar" at bounding box center [716, 360] width 67 height 23
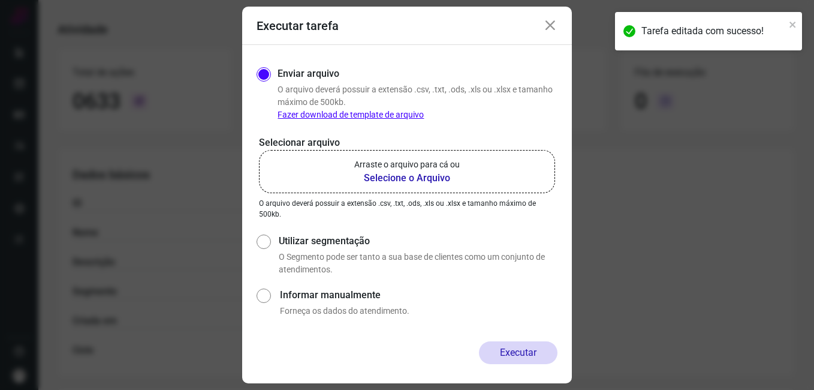
click at [408, 174] on b "Selecione o Arquivo" at bounding box center [406, 178] width 105 height 14
click at [0, 0] on input "Arraste o arquivo para cá ou Selecione o Arquivo" at bounding box center [0, 0] width 0 height 0
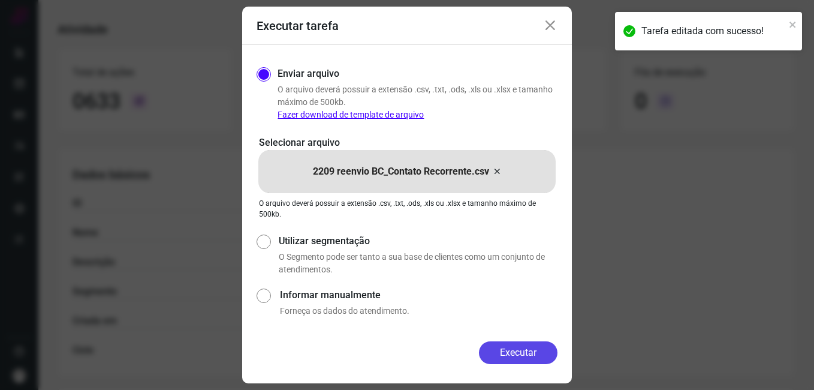
click at [484, 354] on button "Executar" at bounding box center [518, 352] width 79 height 23
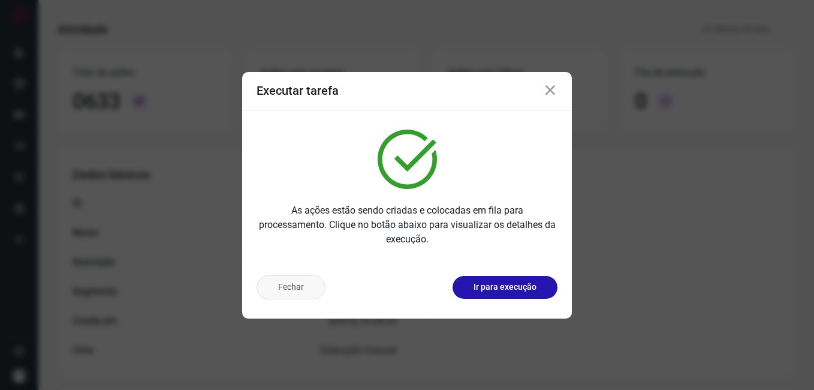
click at [283, 294] on button "Fechar" at bounding box center [291, 287] width 69 height 24
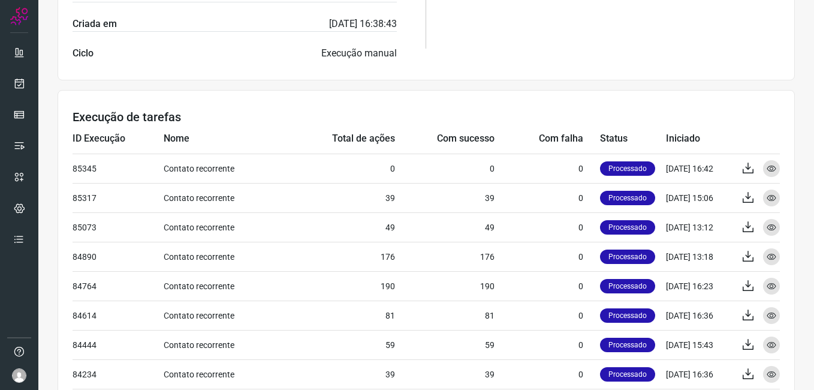
scroll to position [374, 0]
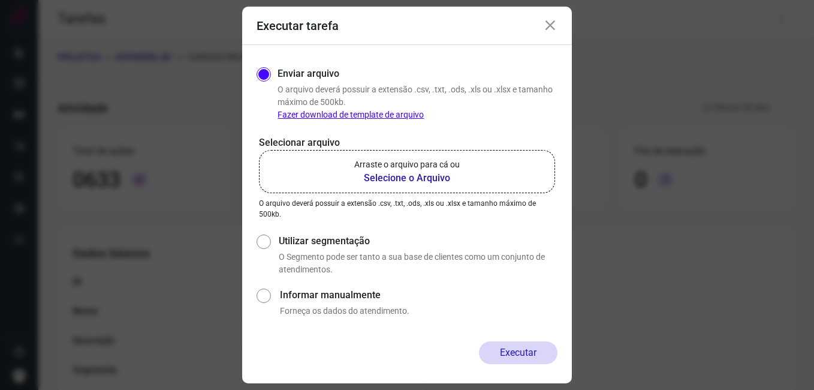
click at [152, 102] on div "Executar tarefa Enviar arquivo O arquivo deverá possuir a extensão .csv, .txt, …" at bounding box center [407, 195] width 814 height 390
click at [552, 25] on icon at bounding box center [550, 26] width 14 height 14
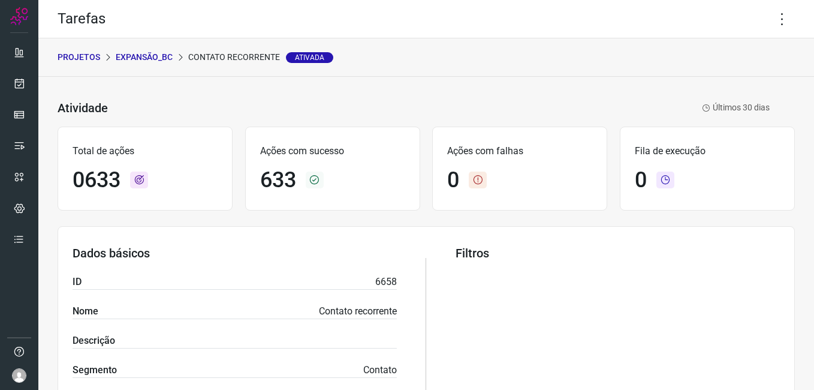
click at [141, 58] on p "Expansão_BC" at bounding box center [144, 57] width 57 height 13
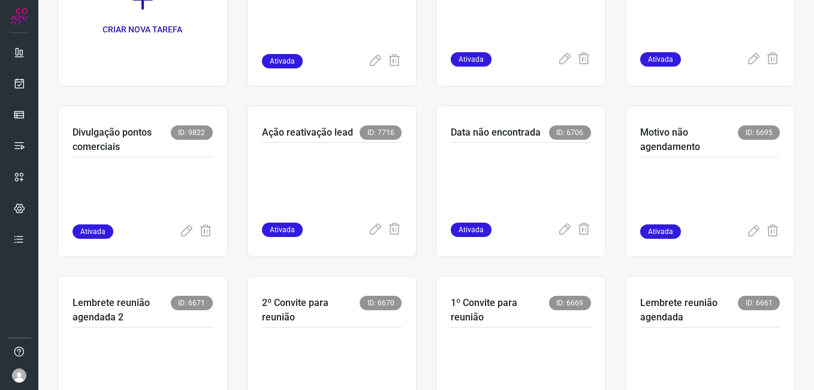
scroll to position [240, 0]
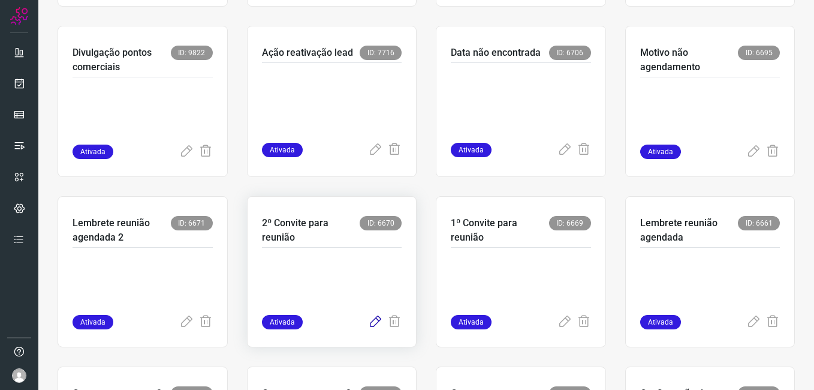
click at [368, 323] on icon at bounding box center [375, 322] width 14 height 14
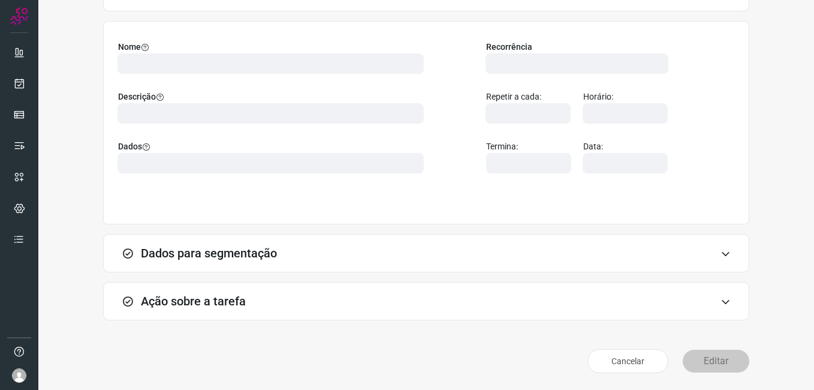
scroll to position [79, 0]
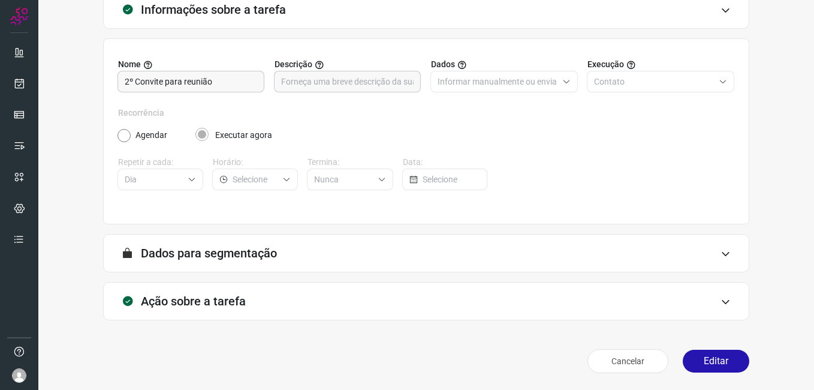
click at [707, 366] on button "Editar" at bounding box center [716, 360] width 67 height 23
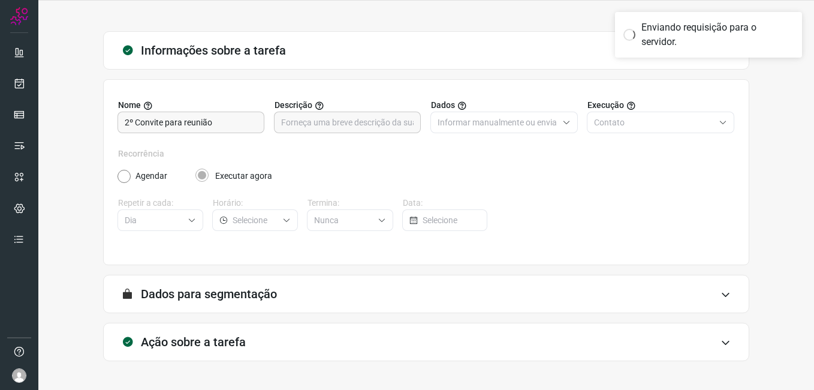
scroll to position [0, 0]
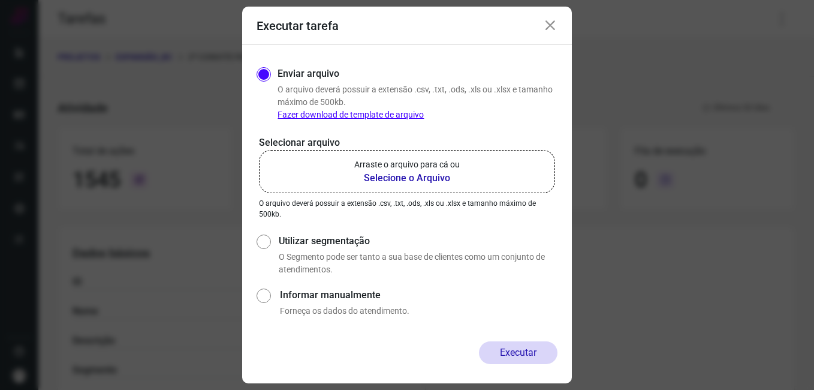
click at [383, 179] on b "Selecione o Arquivo" at bounding box center [406, 178] width 105 height 14
click at [0, 0] on input "Arraste o arquivo para cá ou Selecione o Arquivo" at bounding box center [0, 0] width 0 height 0
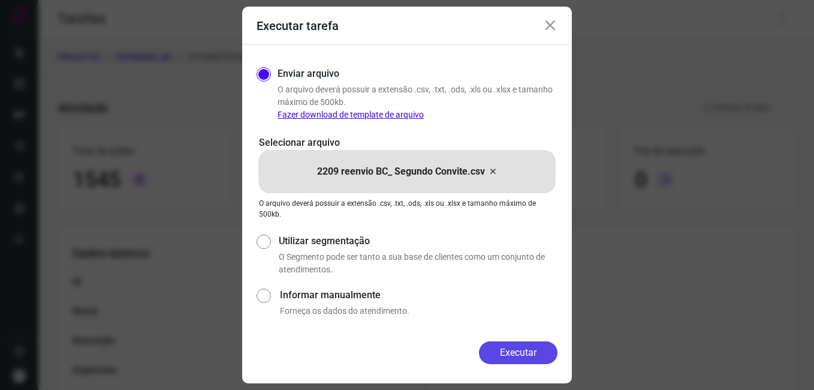
click at [496, 348] on button "Executar" at bounding box center [518, 352] width 79 height 23
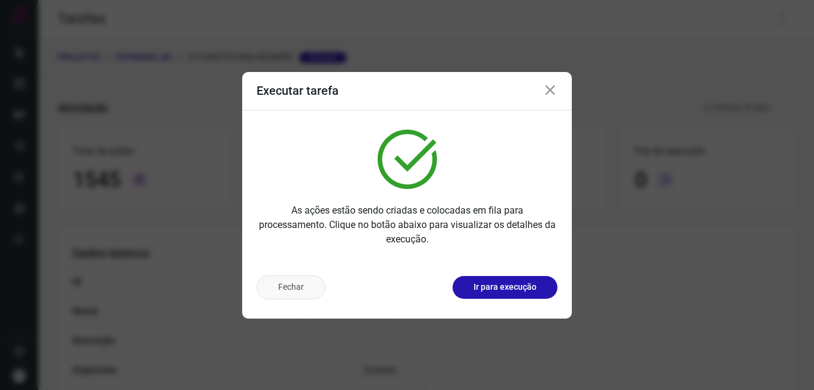
click at [306, 282] on button "Fechar" at bounding box center [291, 287] width 69 height 24
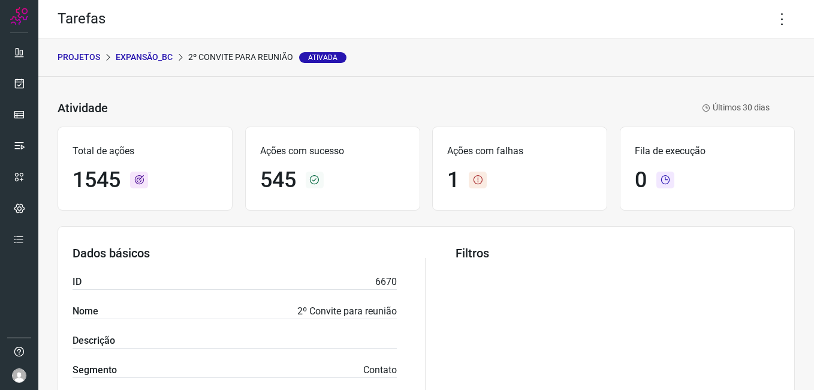
click at [578, 106] on div "Atividade 2º Convite para reunião Ativada Últimos 30 dias" at bounding box center [414, 107] width 712 height 17
click at [773, 16] on icon at bounding box center [782, 19] width 25 height 25
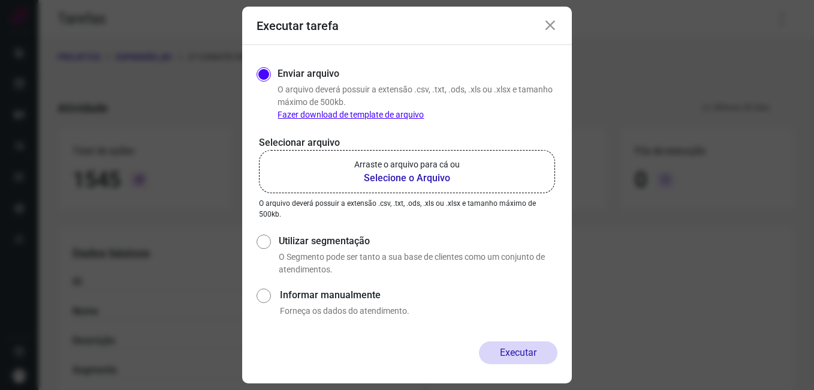
click at [547, 31] on icon at bounding box center [550, 26] width 14 height 14
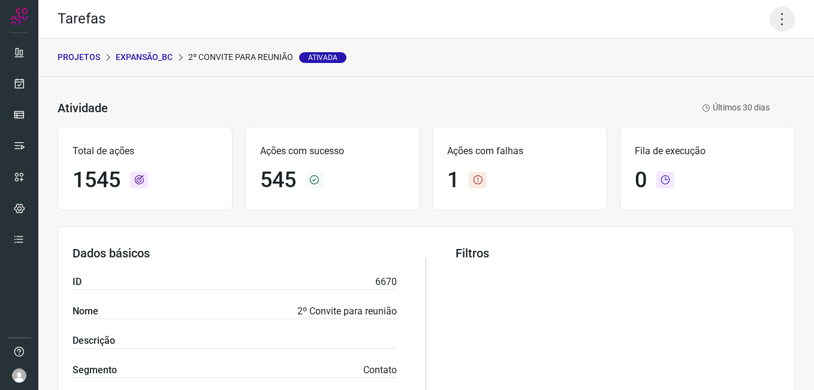
click at [770, 17] on icon at bounding box center [782, 19] width 25 height 25
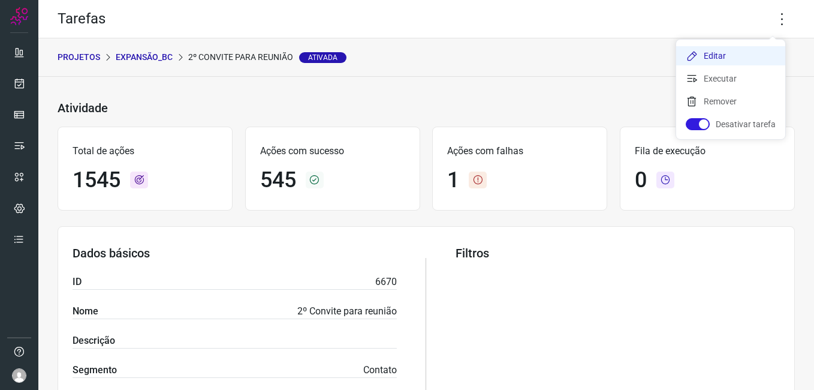
click at [731, 51] on li "Editar" at bounding box center [730, 55] width 109 height 19
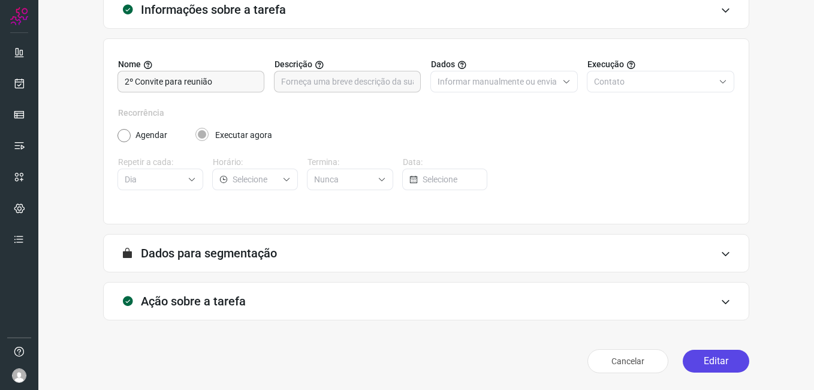
scroll to position [79, 0]
click at [698, 352] on button "Editar" at bounding box center [716, 360] width 67 height 23
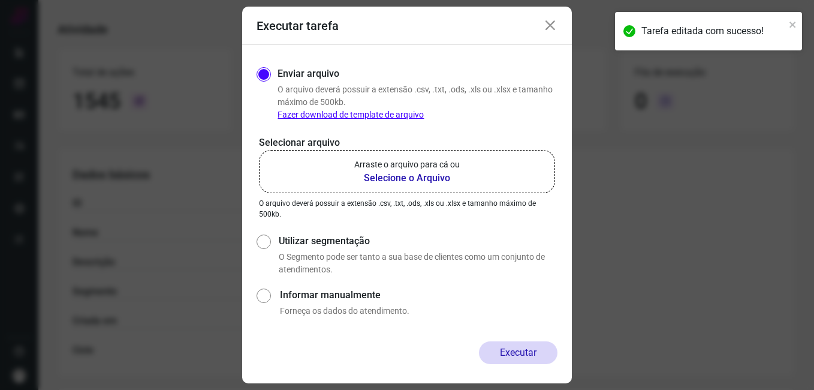
click at [404, 180] on b "Selecione o Arquivo" at bounding box center [406, 178] width 105 height 14
click at [0, 0] on input "Arraste o arquivo para cá ou Selecione o Arquivo" at bounding box center [0, 0] width 0 height 0
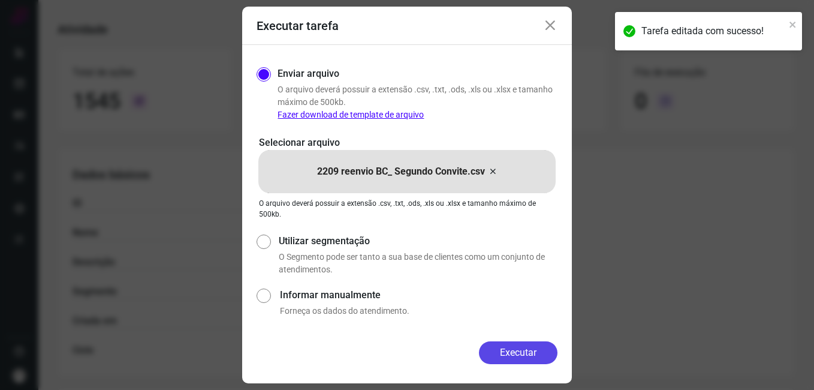
click at [499, 356] on button "Executar" at bounding box center [518, 352] width 79 height 23
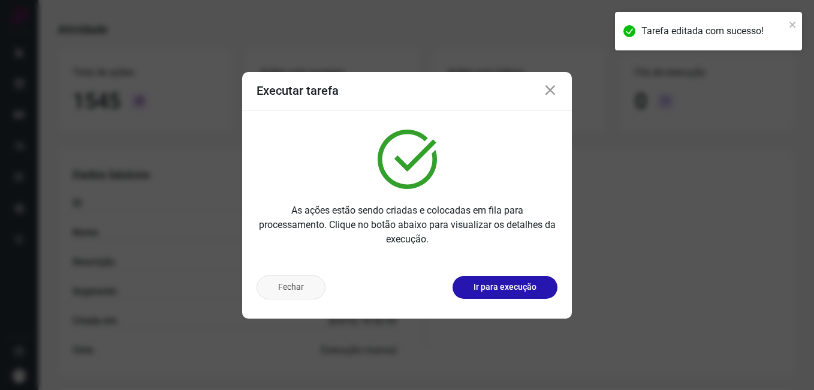
click at [310, 289] on button "Fechar" at bounding box center [291, 287] width 69 height 24
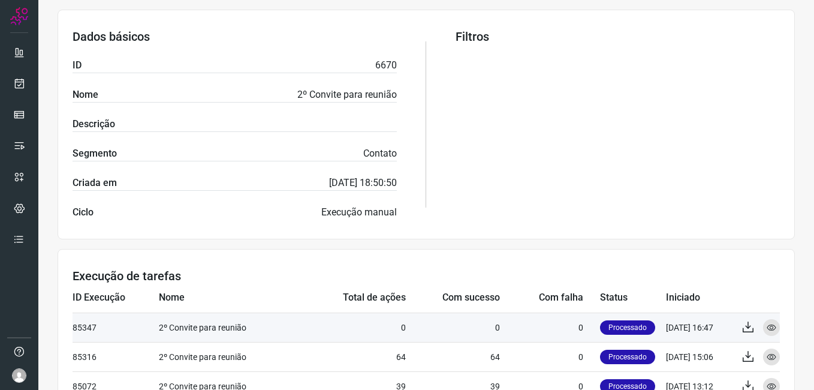
scroll to position [378, 0]
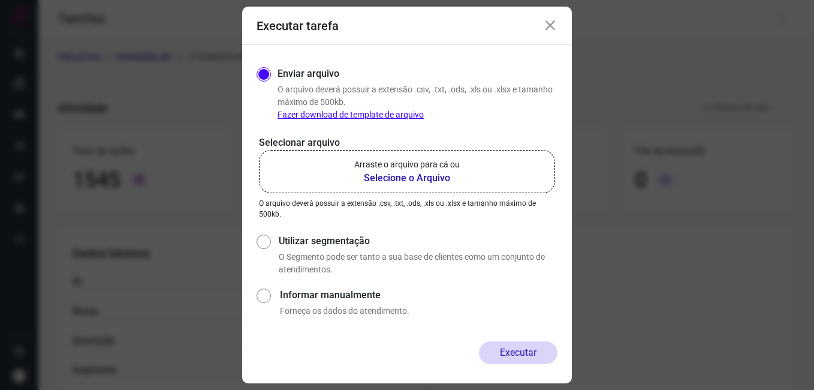
click at [546, 26] on icon at bounding box center [550, 26] width 14 height 14
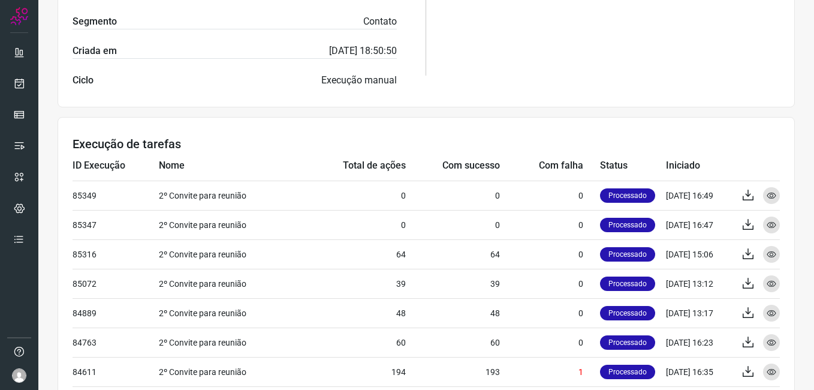
scroll to position [360, 0]
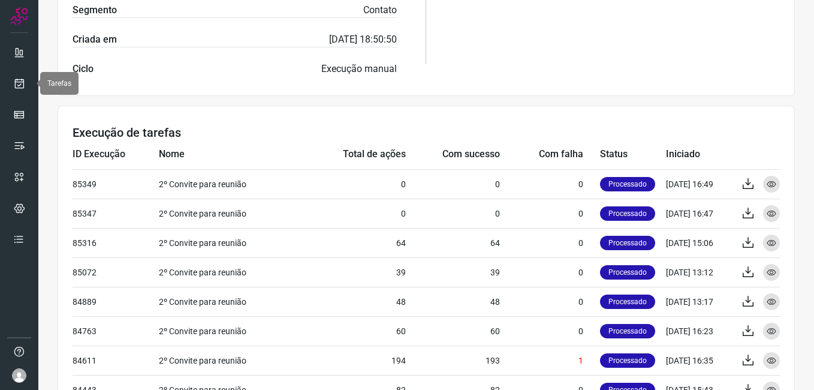
drag, startPoint x: 11, startPoint y: 87, endPoint x: 32, endPoint y: 91, distance: 20.8
click at [11, 87] on link at bounding box center [19, 83] width 24 height 24
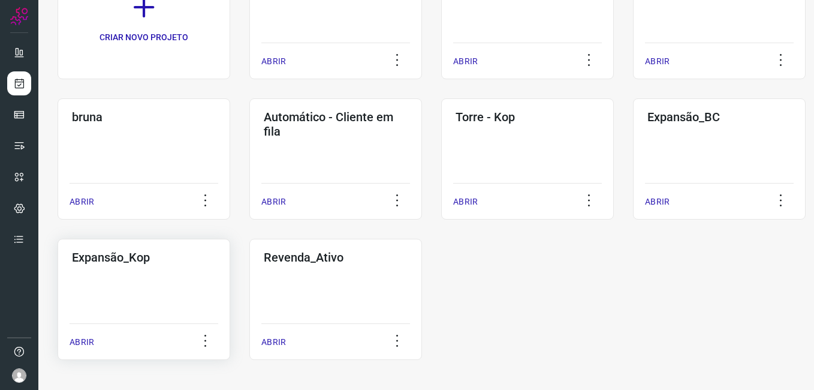
click at [83, 269] on div "Expansão_Kop ABRIR" at bounding box center [144, 299] width 173 height 121
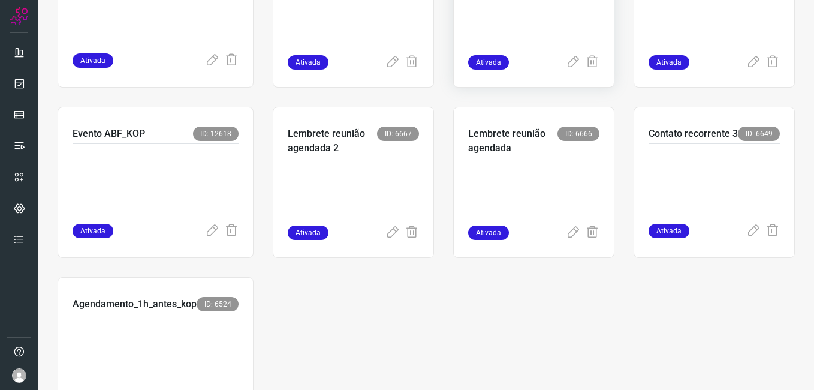
scroll to position [357, 0]
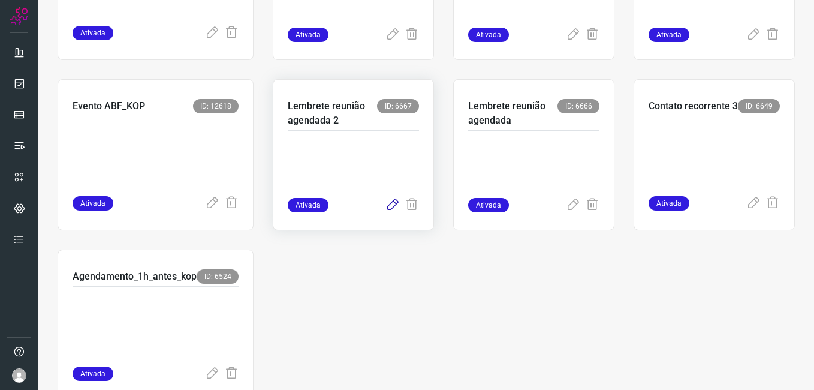
click at [390, 203] on icon at bounding box center [392, 205] width 14 height 14
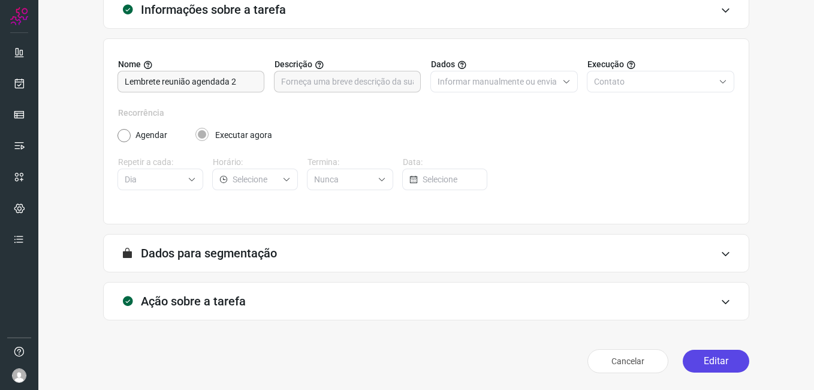
click at [687, 354] on button "Editar" at bounding box center [716, 360] width 67 height 23
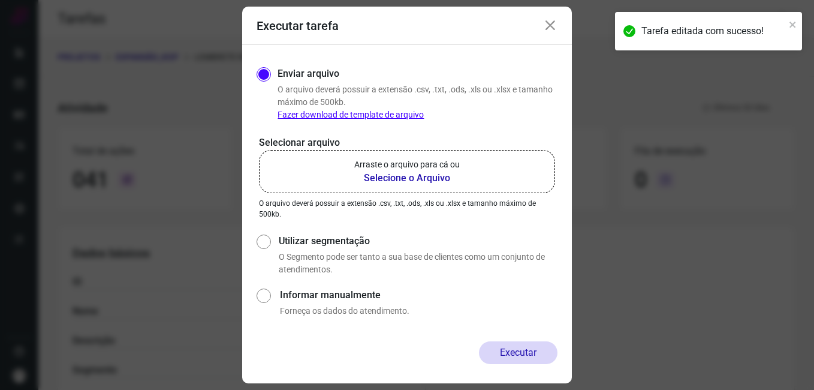
click at [438, 175] on b "Selecione o Arquivo" at bounding box center [406, 178] width 105 height 14
click at [0, 0] on input "Arraste o arquivo para cá ou Selecione o Arquivo" at bounding box center [0, 0] width 0 height 0
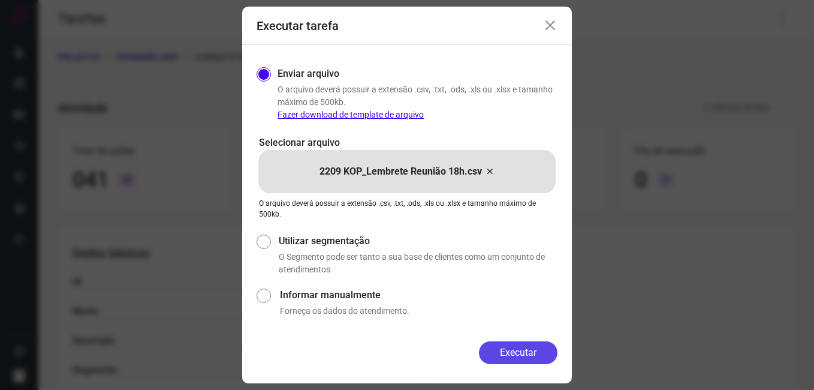
click at [508, 357] on button "Executar" at bounding box center [518, 352] width 79 height 23
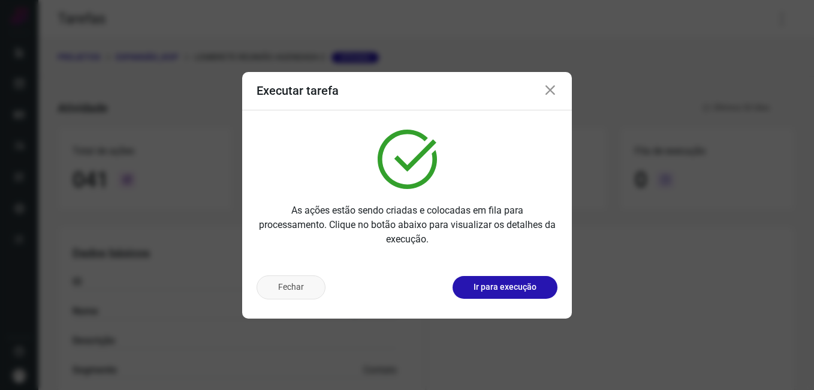
click at [297, 286] on button "Fechar" at bounding box center [291, 287] width 69 height 24
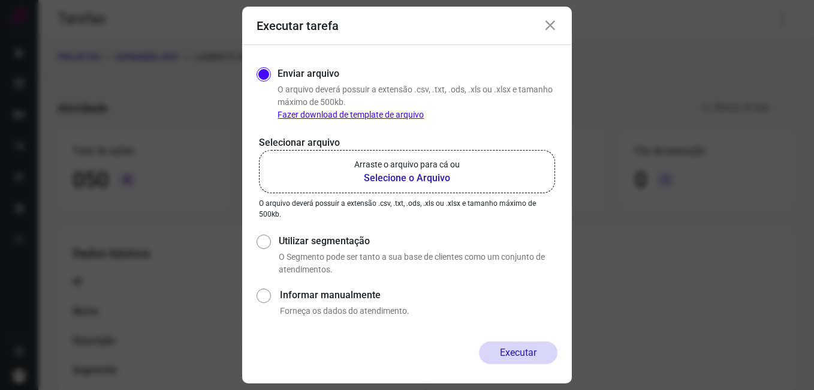
click at [545, 32] on icon at bounding box center [550, 26] width 14 height 14
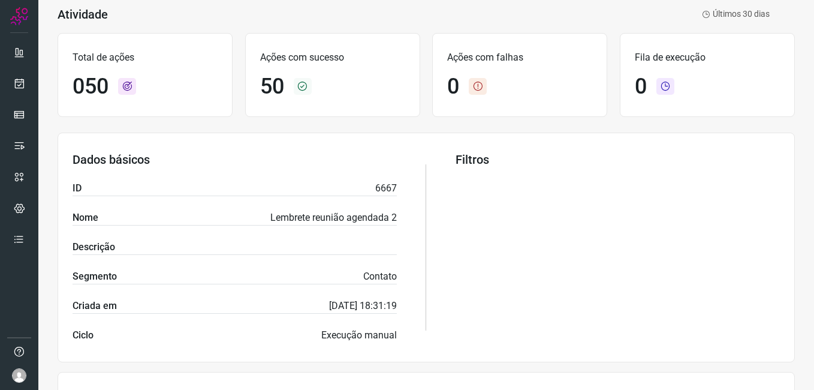
scroll to position [300, 0]
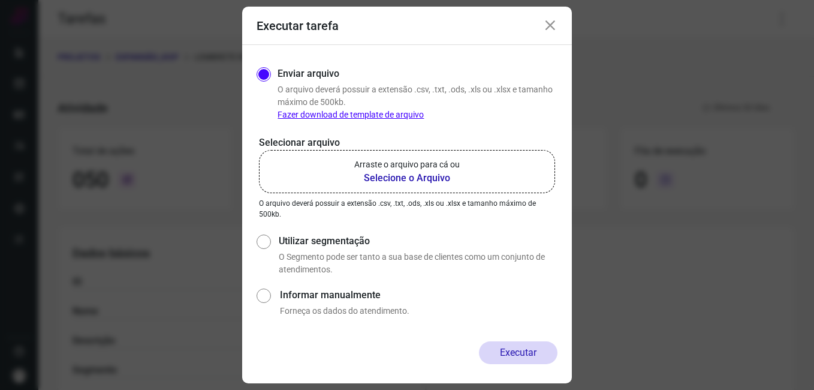
click at [550, 29] on icon at bounding box center [550, 26] width 14 height 14
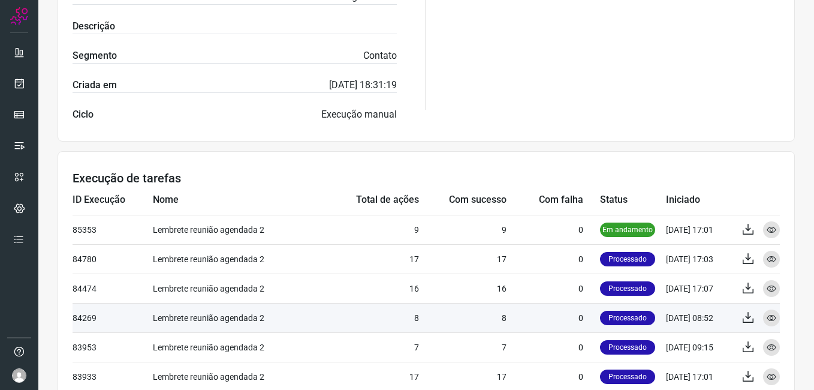
scroll to position [360, 0]
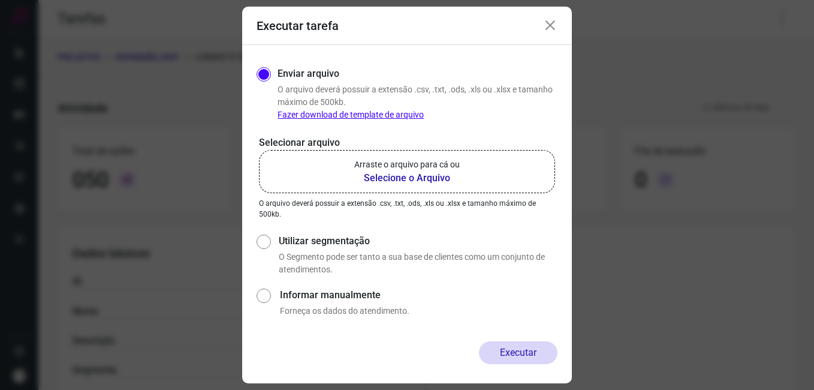
click at [550, 37] on div "Executar tarefa" at bounding box center [407, 26] width 330 height 38
click at [550, 29] on icon at bounding box center [550, 26] width 14 height 14
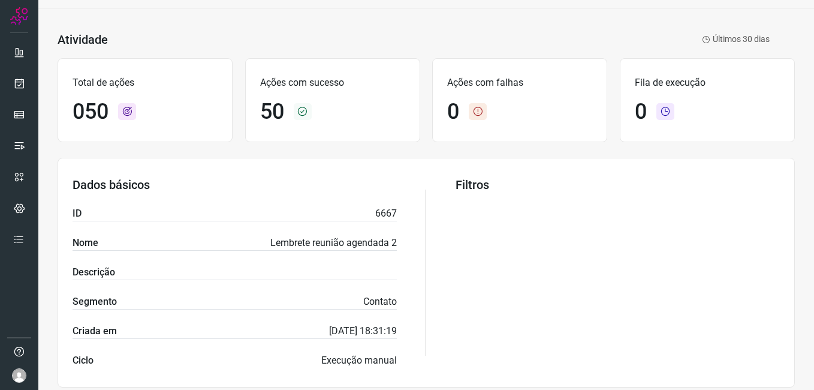
scroll to position [360, 0]
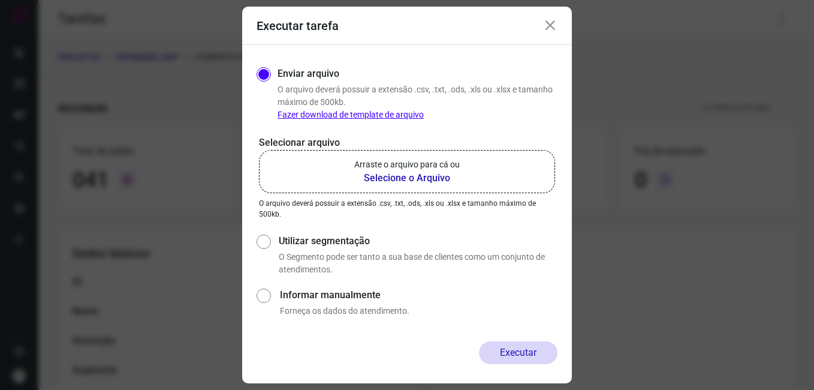
click at [547, 26] on icon at bounding box center [550, 26] width 14 height 14
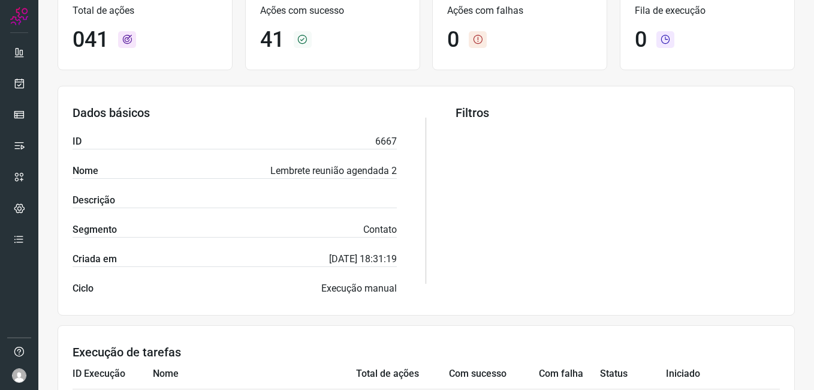
scroll to position [360, 0]
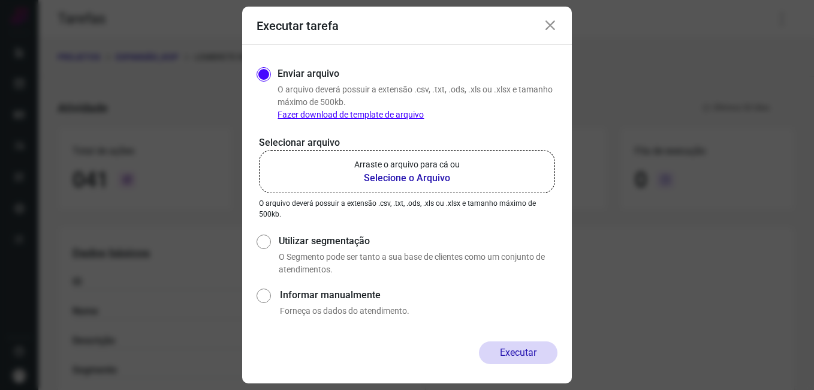
click at [548, 25] on icon at bounding box center [550, 26] width 14 height 14
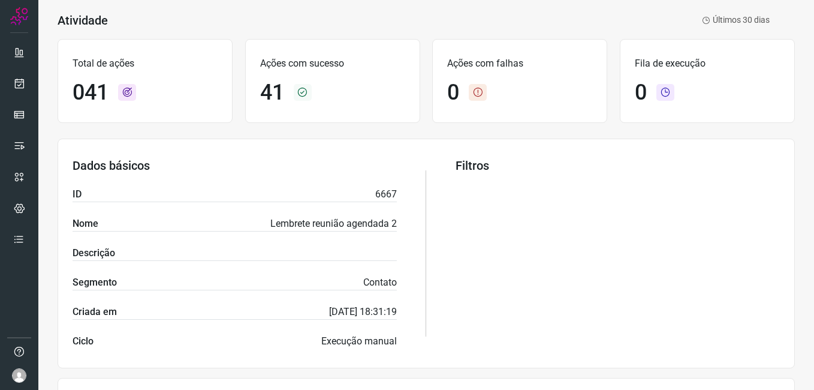
scroll to position [300, 0]
